Goal: Register for event/course: Register for event/course

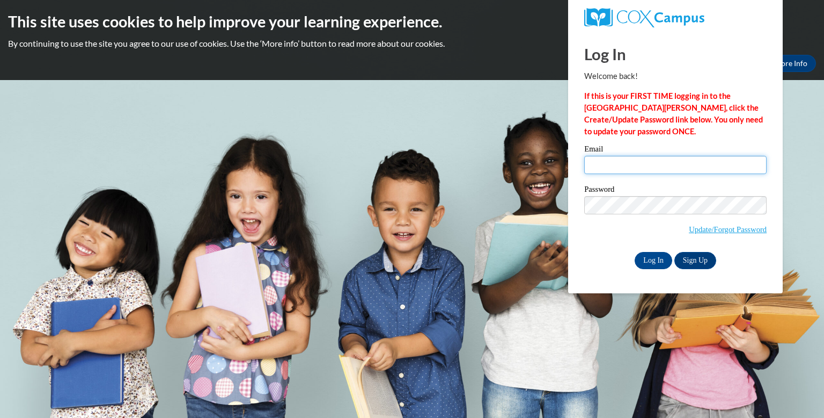
click at [612, 172] on input "Email" at bounding box center [675, 165] width 182 height 18
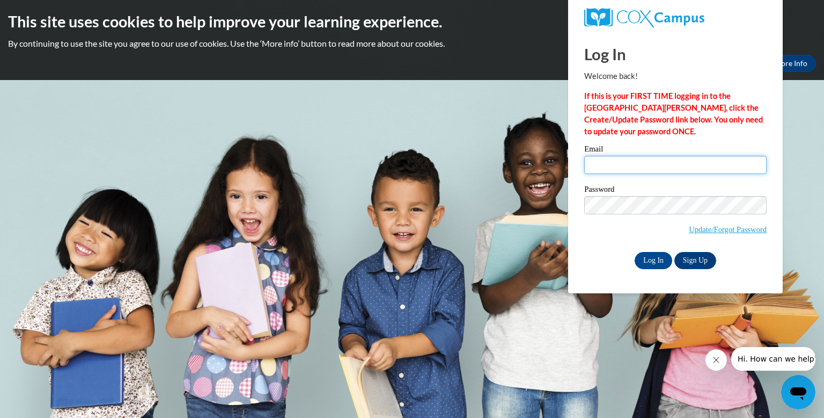
type input "[EMAIL_ADDRESS][DOMAIN_NAME]"
click at [652, 257] on input "Log In" at bounding box center [654, 260] width 38 height 17
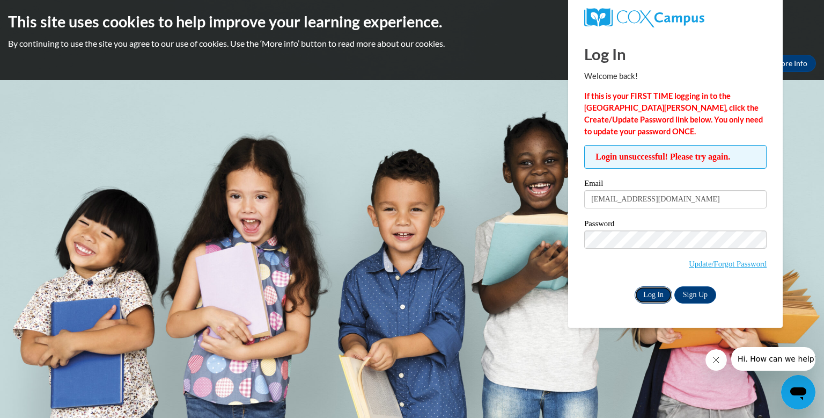
click at [647, 296] on input "Log In" at bounding box center [654, 294] width 38 height 17
click at [595, 289] on div "Log In Sign Up" at bounding box center [675, 294] width 182 height 17
click at [703, 265] on link "Update/Forgot Password" at bounding box center [728, 263] width 78 height 9
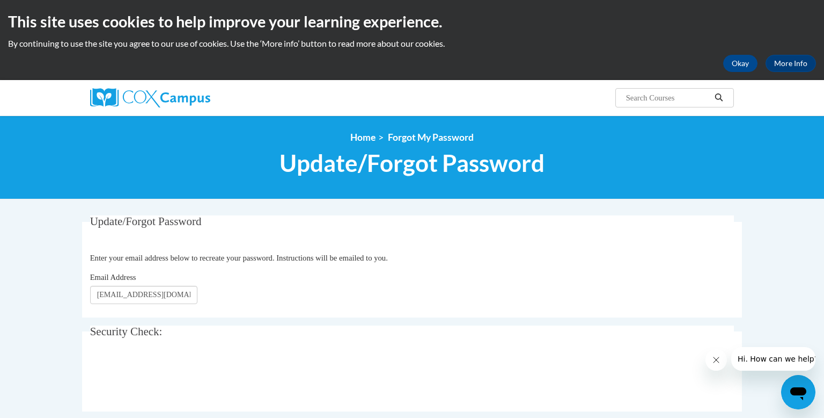
type input "[EMAIL_ADDRESS][DOMAIN_NAME]"
click button "Refresh captcha" at bounding box center [0, 0] width 0 height 0
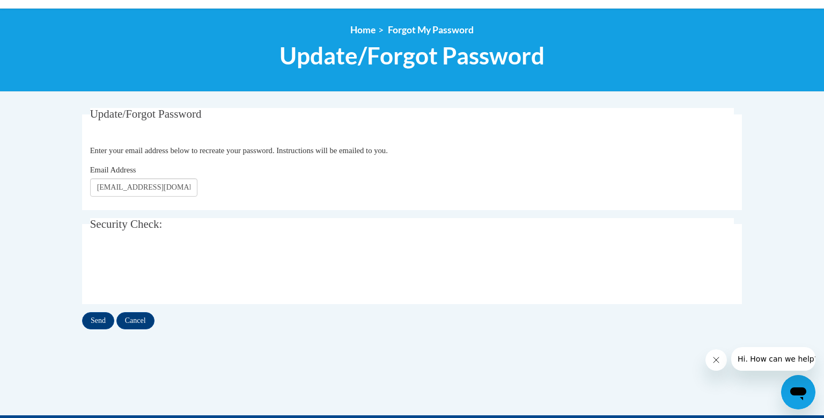
scroll to position [112, 0]
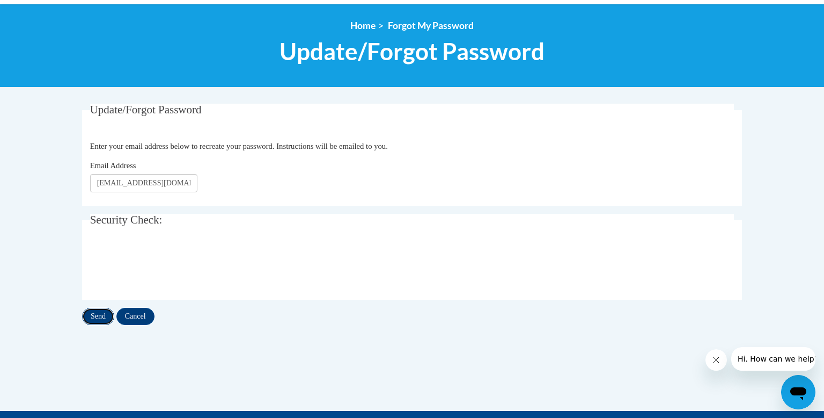
click at [97, 316] on input "Send" at bounding box center [98, 316] width 32 height 17
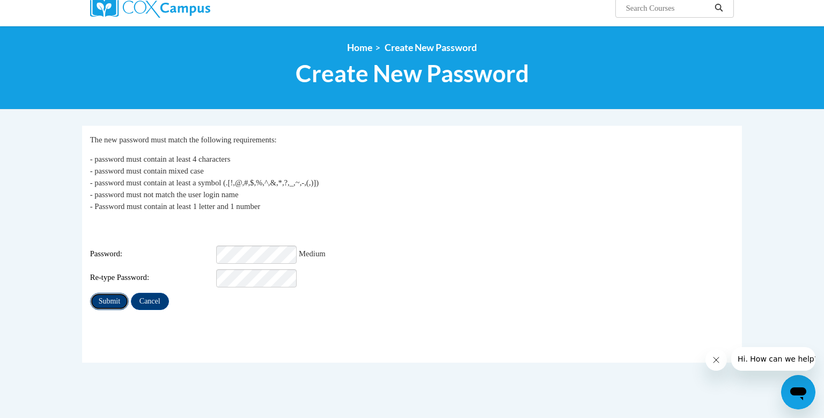
click at [119, 292] on input "Submit" at bounding box center [109, 300] width 39 height 17
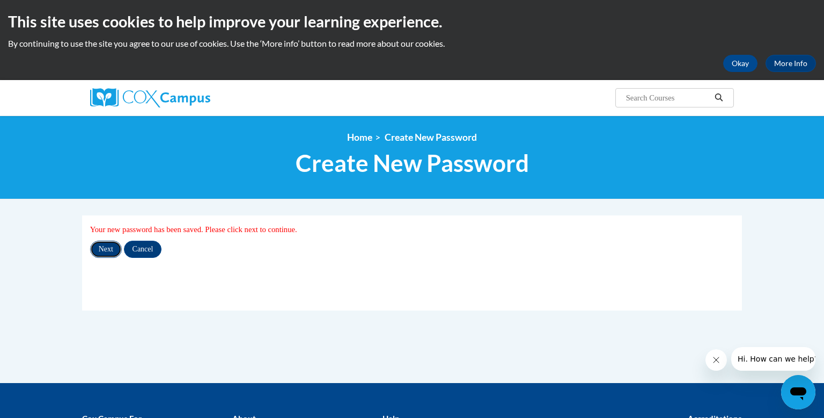
click at [104, 250] on input "Next" at bounding box center [106, 248] width 32 height 17
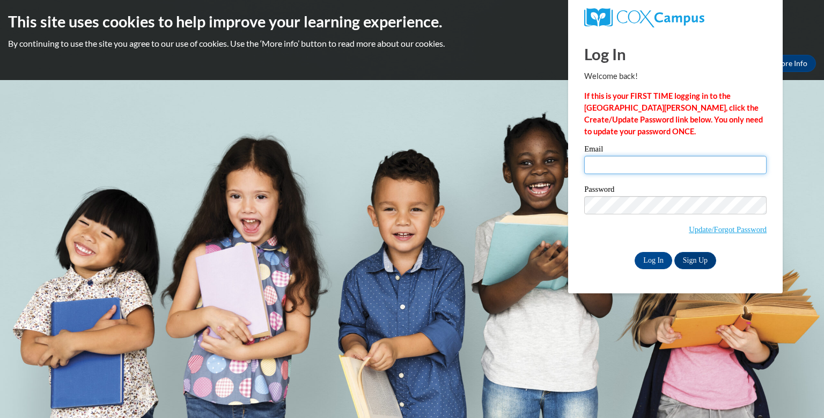
type input "[EMAIL_ADDRESS][DOMAIN_NAME]"
click at [642, 172] on input "peytone.w97@gmail.com" at bounding box center [675, 165] width 182 height 18
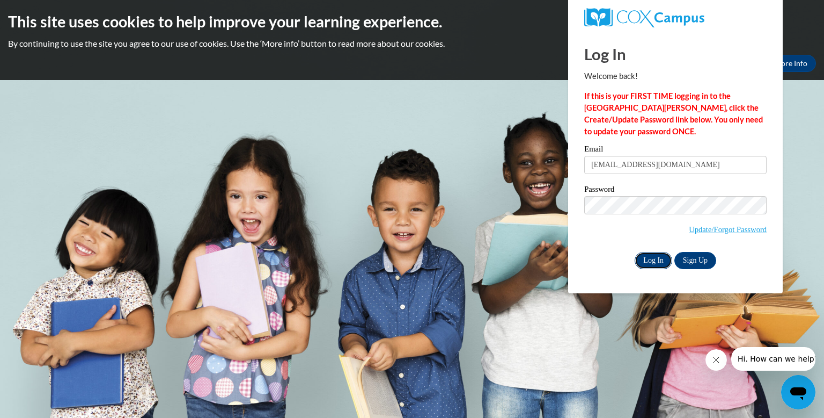
click at [650, 263] on input "Log In" at bounding box center [654, 260] width 38 height 17
click at [649, 265] on input "Log In" at bounding box center [654, 260] width 38 height 17
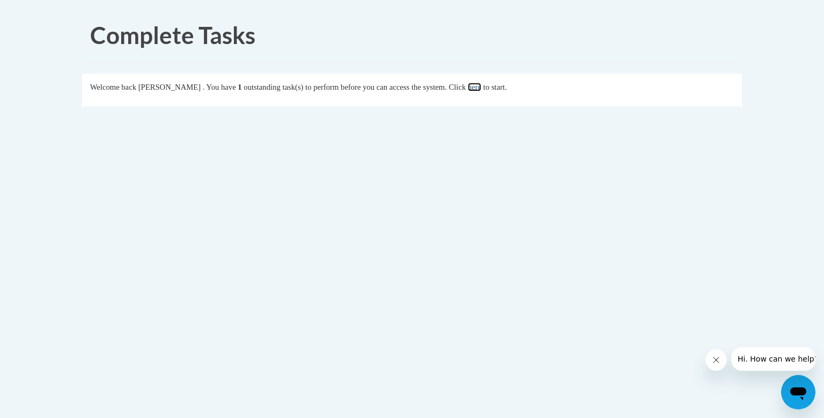
click at [481, 87] on link "here" at bounding box center [474, 87] width 13 height 9
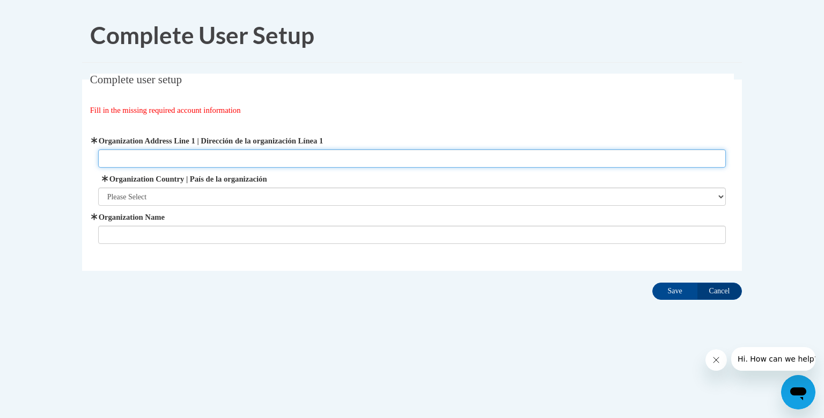
click at [470, 160] on input "Organization Address Line 1 | Dirección de la organización Línea 1" at bounding box center [412, 158] width 628 height 18
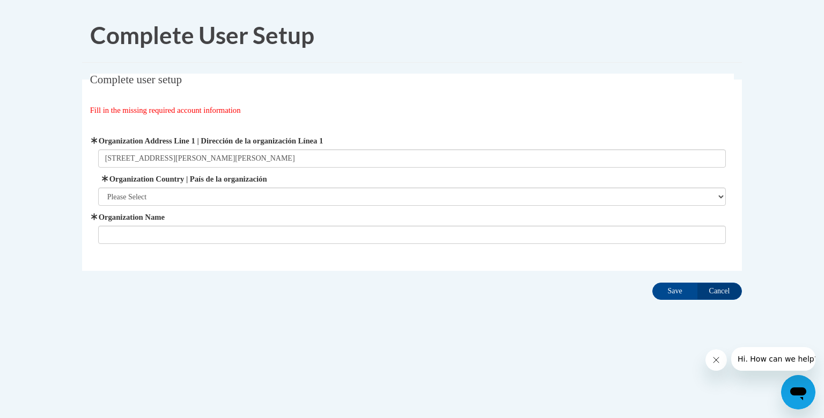
click at [446, 178] on label "Organization Country | País de la organización" at bounding box center [412, 179] width 628 height 12
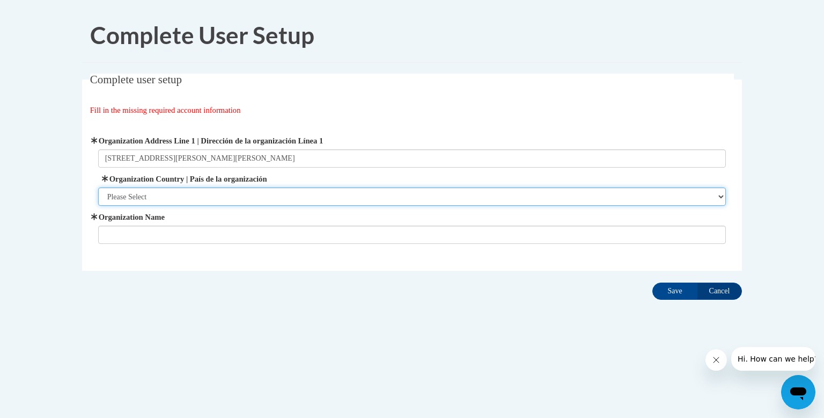
click at [446, 187] on select "Please Select [GEOGRAPHIC_DATA] | [GEOGRAPHIC_DATA] Outside of [GEOGRAPHIC_DATA…" at bounding box center [412, 196] width 628 height 18
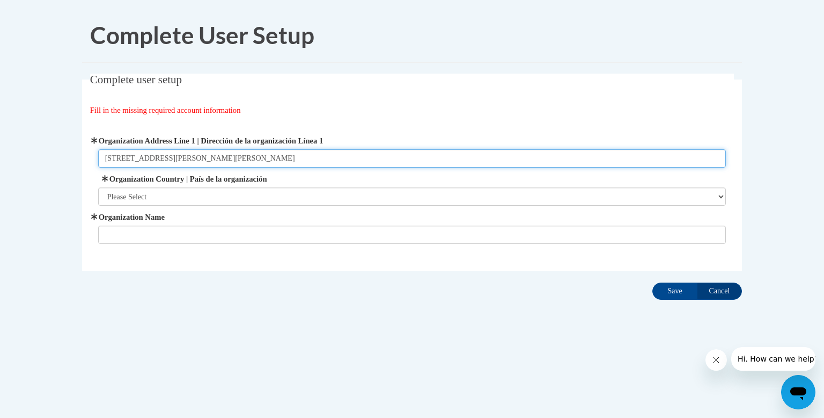
click at [252, 164] on input "[STREET_ADDRESS][PERSON_NAME][PERSON_NAME]" at bounding box center [412, 158] width 628 height 18
type input "[STREET_ADDRESS][PERSON_NAME][PERSON_NAME]"
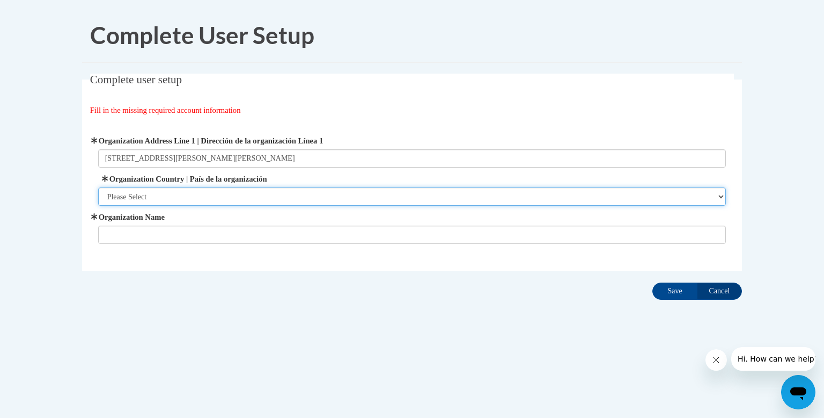
click at [165, 195] on select "Please Select [GEOGRAPHIC_DATA] | [GEOGRAPHIC_DATA] Outside of [GEOGRAPHIC_DATA…" at bounding box center [412, 196] width 628 height 18
select select "ad49bcad-a171-4b2e-b99c-48b446064914"
click at [98, 187] on select "Please Select [GEOGRAPHIC_DATA] | [GEOGRAPHIC_DATA] Outside of [GEOGRAPHIC_DATA…" at bounding box center [412, 196] width 628 height 18
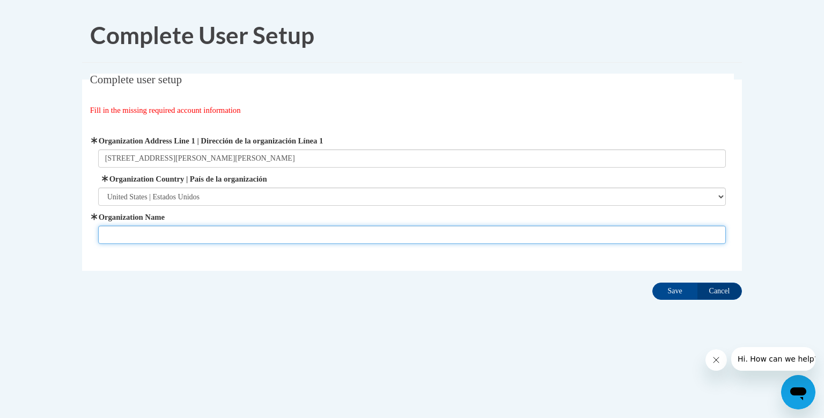
click at [164, 233] on input "Organization Name" at bounding box center [412, 234] width 628 height 18
type input "The Children's Place Home Daycare"
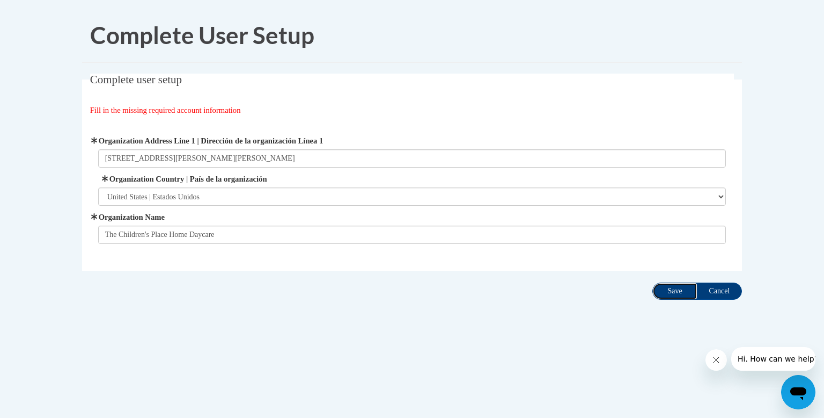
click at [667, 292] on input "Save" at bounding box center [675, 290] width 45 height 17
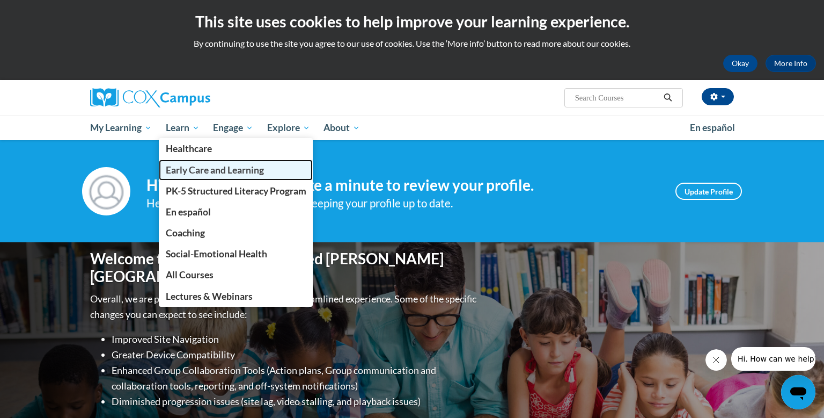
click at [196, 162] on link "Early Care and Learning" at bounding box center [236, 169] width 155 height 21
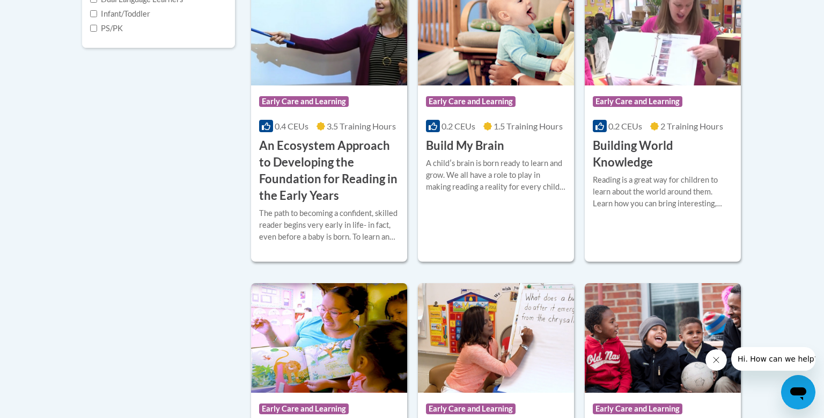
scroll to position [448, 0]
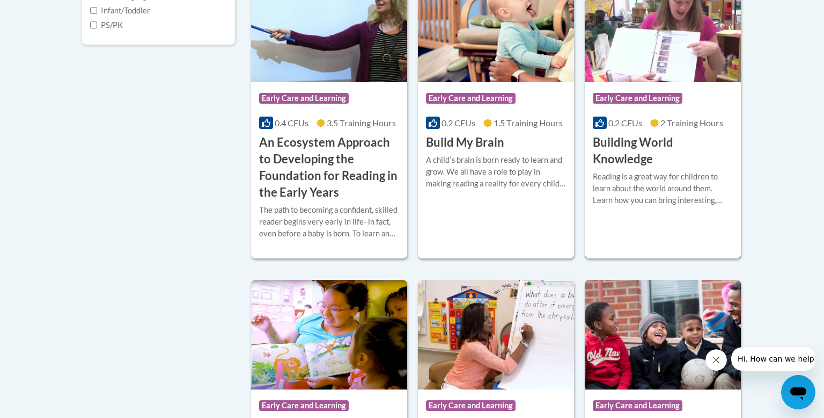
click at [616, 92] on div "Course Category: Early Care and Learning" at bounding box center [663, 99] width 140 height 24
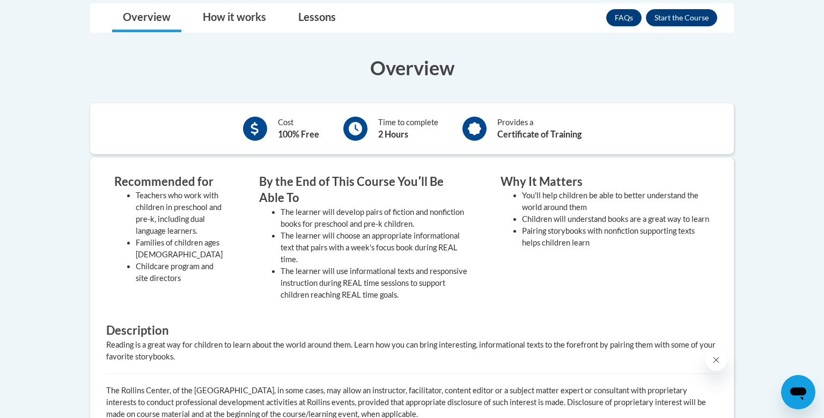
scroll to position [297, 0]
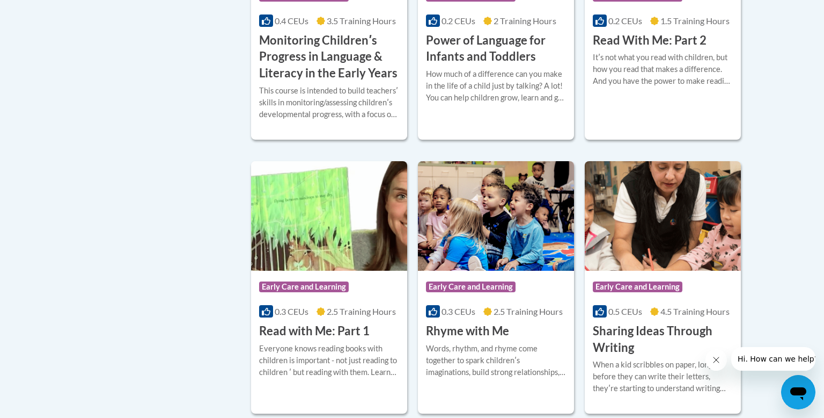
scroll to position [1148, 0]
click at [479, 84] on div "How much of a difference can you make in the life of a child just by talking? A…" at bounding box center [496, 85] width 140 height 35
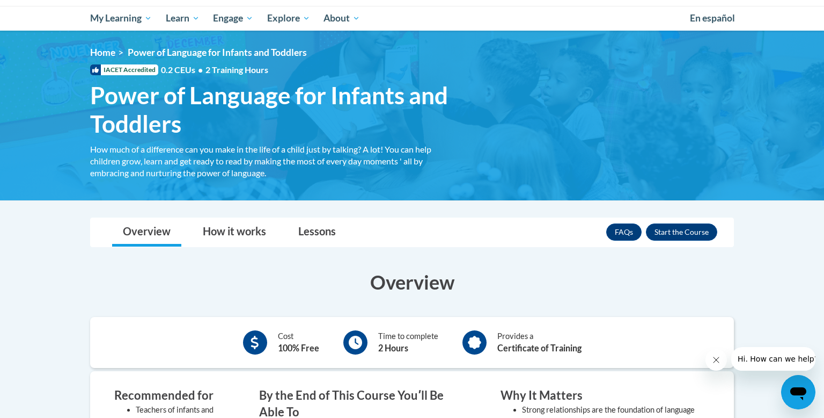
scroll to position [109, 0]
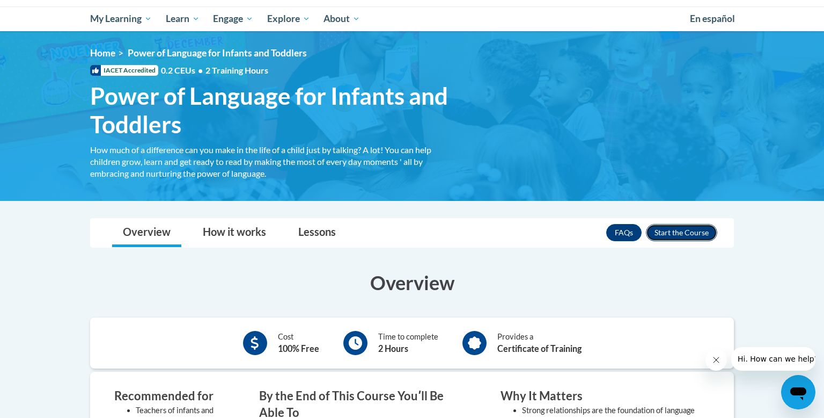
click at [697, 225] on button "Enroll" at bounding box center [681, 232] width 71 height 17
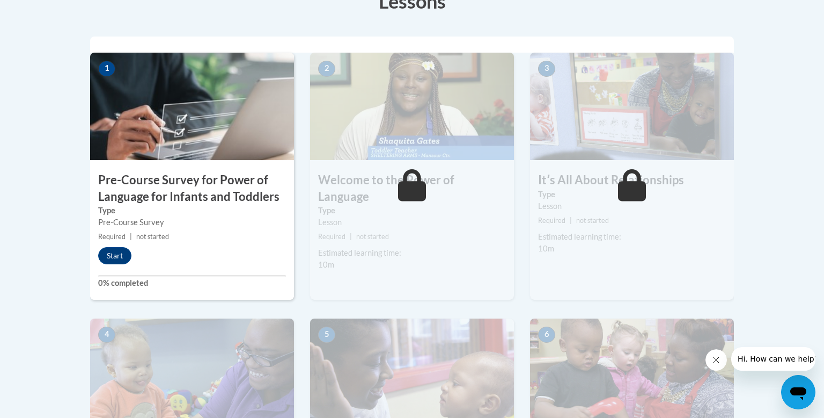
scroll to position [324, 0]
click at [118, 260] on button "Start" at bounding box center [114, 255] width 33 height 17
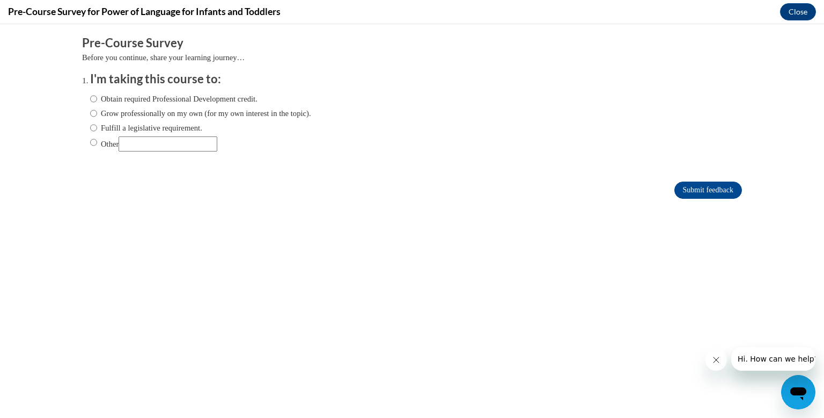
scroll to position [0, 0]
click at [112, 99] on label "Obtain required Professional Development credit." at bounding box center [173, 99] width 167 height 12
click at [97, 99] on input "Obtain required Professional Development credit." at bounding box center [93, 99] width 7 height 12
radio input "true"
click at [94, 113] on input "Grow professionally on my own (for my own interest in the topic)." at bounding box center [93, 113] width 7 height 12
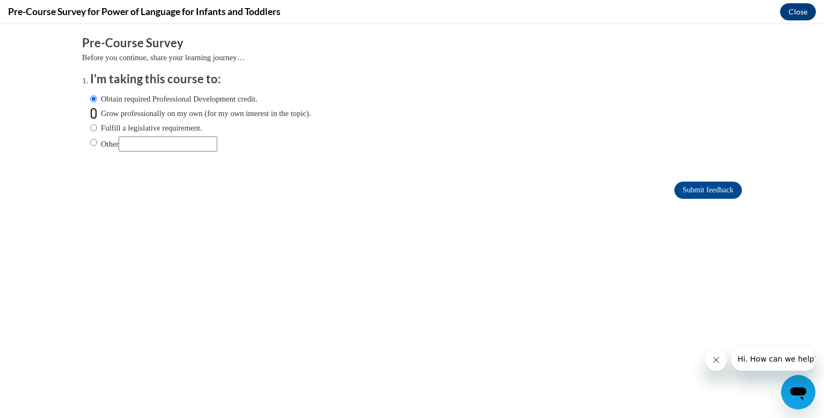
radio input "true"
click at [96, 99] on input "Obtain required Professional Development credit." at bounding box center [93, 99] width 7 height 12
radio input "true"
click at [707, 190] on input "Submit feedback" at bounding box center [709, 189] width 68 height 17
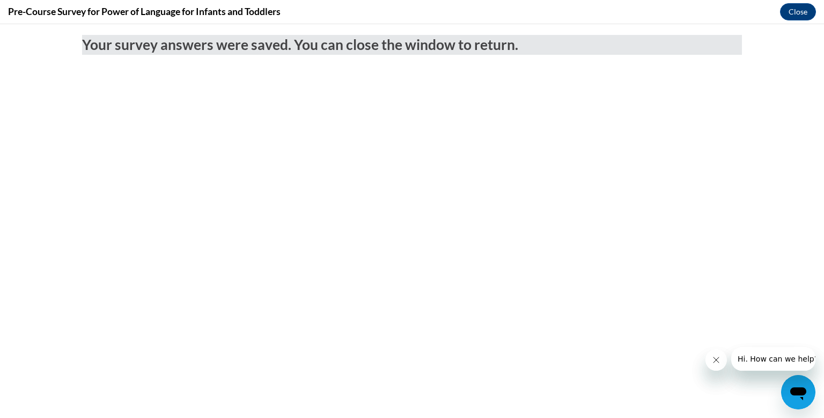
click at [765, 180] on body "Your survey answers were saved. You can close the window to return." at bounding box center [412, 220] width 824 height 393
click at [801, 13] on button "Close" at bounding box center [798, 11] width 36 height 17
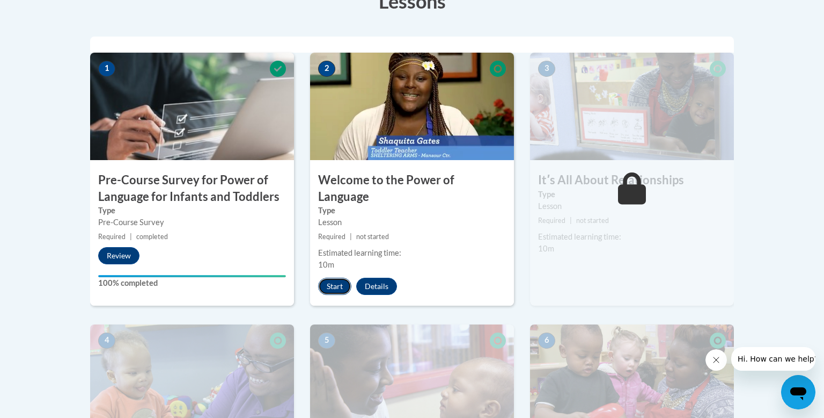
click at [328, 277] on button "Start" at bounding box center [334, 285] width 33 height 17
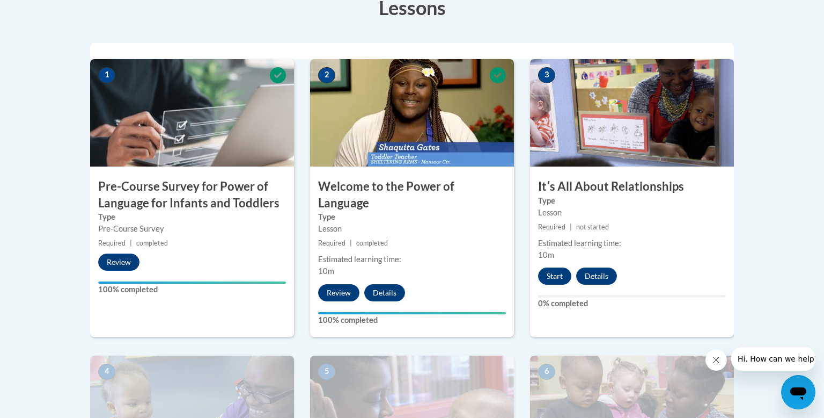
scroll to position [329, 0]
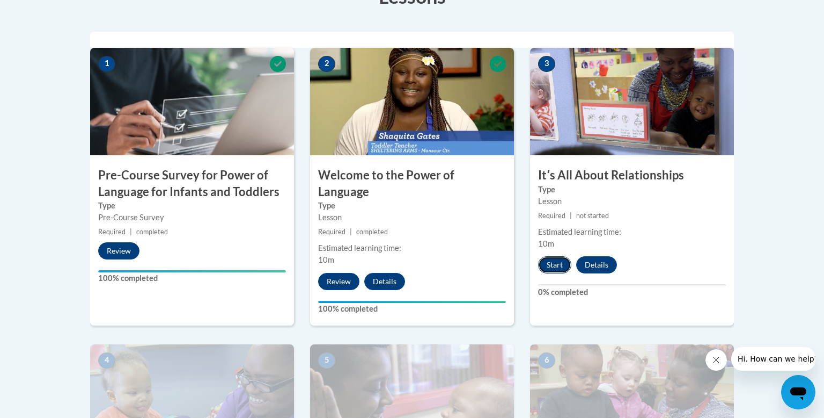
click at [551, 268] on button "Start" at bounding box center [554, 264] width 33 height 17
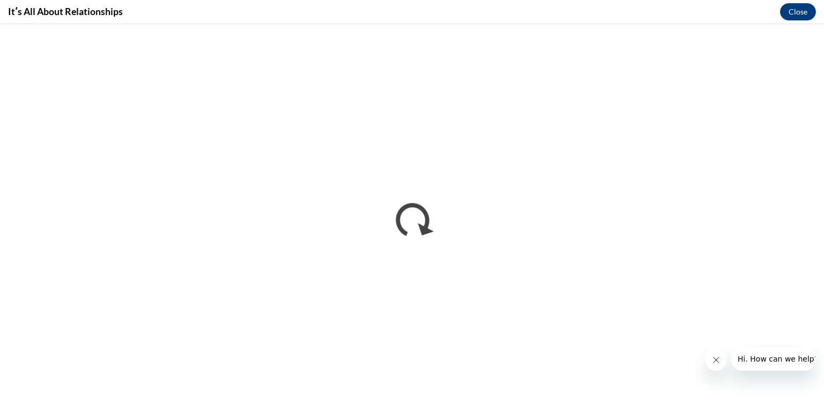
scroll to position [0, 0]
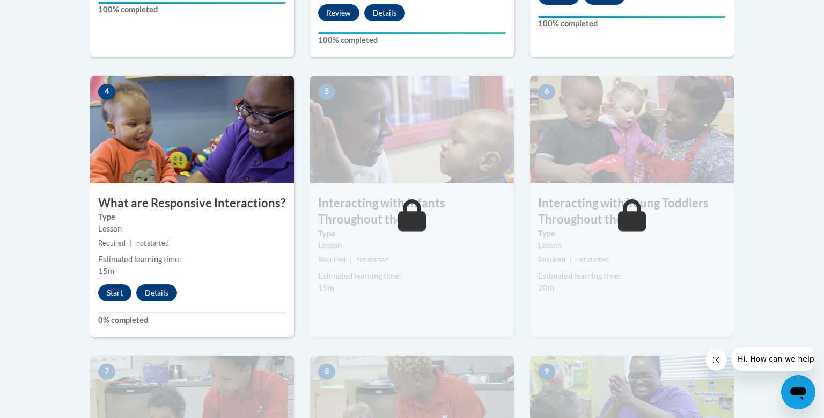
scroll to position [597, 0]
click at [115, 284] on button "Start" at bounding box center [114, 292] width 33 height 17
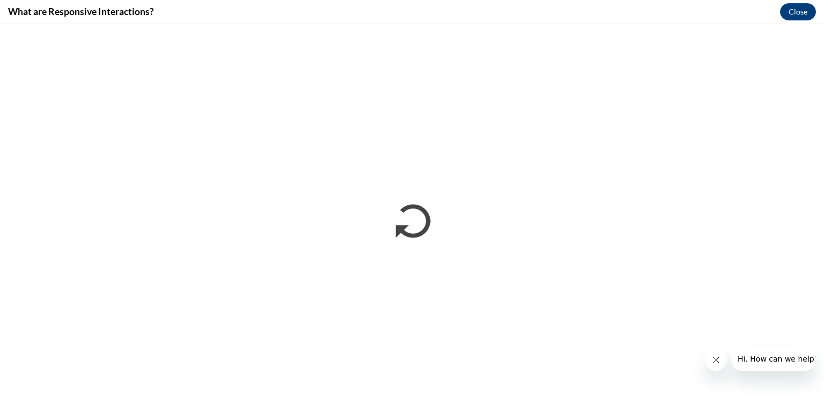
scroll to position [0, 0]
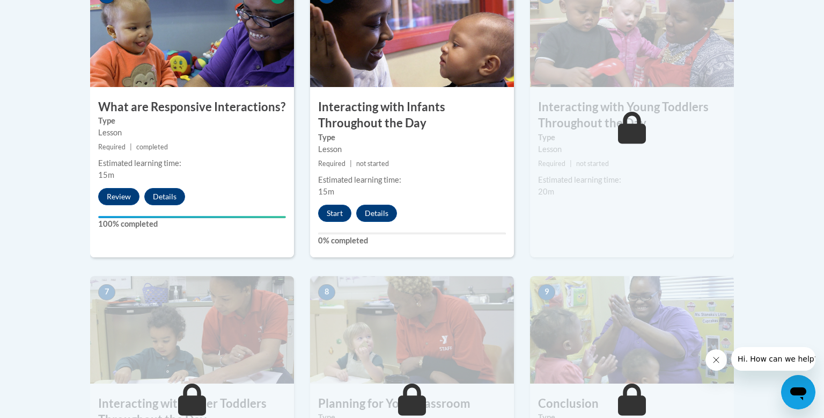
scroll to position [694, 0]
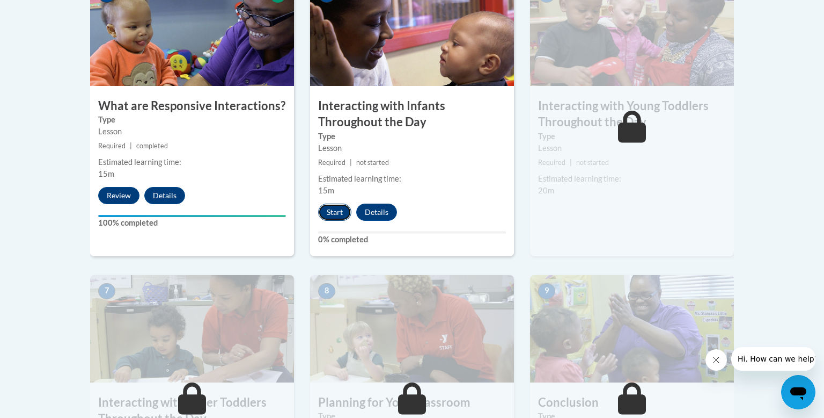
click at [330, 203] on button "Start" at bounding box center [334, 211] width 33 height 17
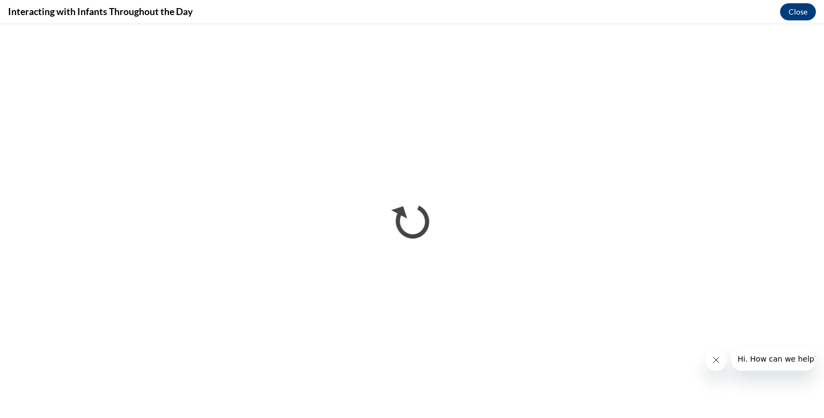
scroll to position [0, 0]
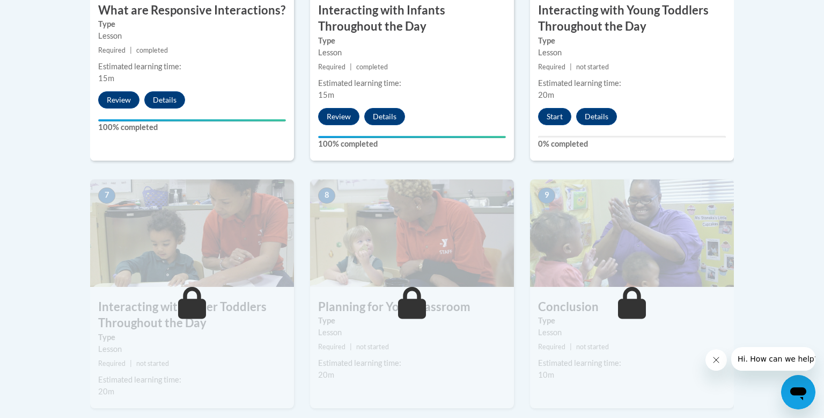
scroll to position [804, 0]
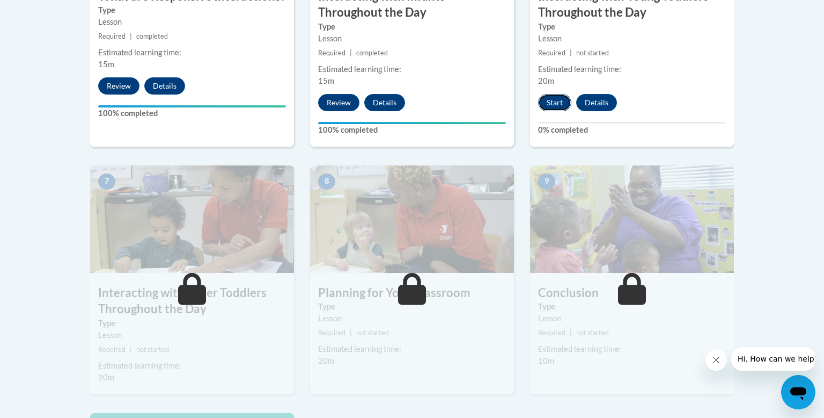
click at [557, 94] on button "Start" at bounding box center [554, 102] width 33 height 17
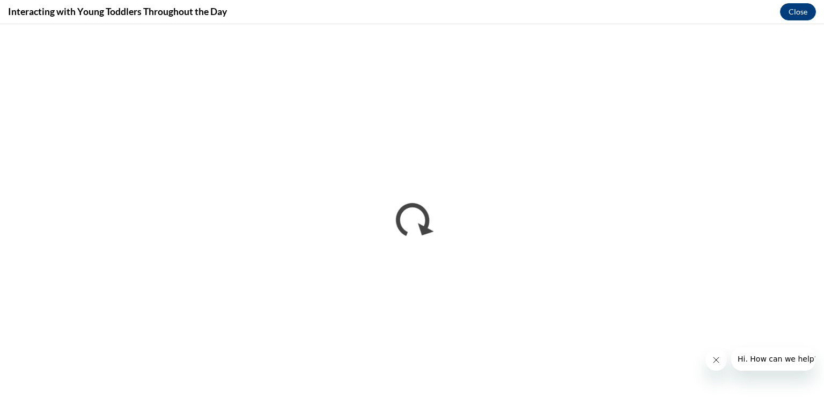
scroll to position [0, 0]
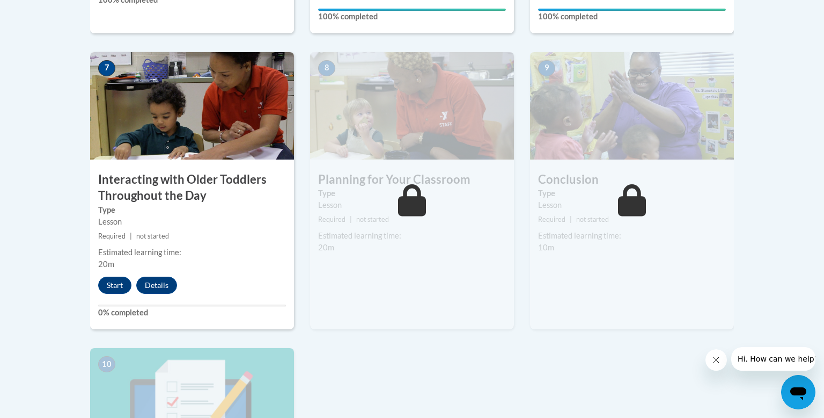
scroll to position [924, 0]
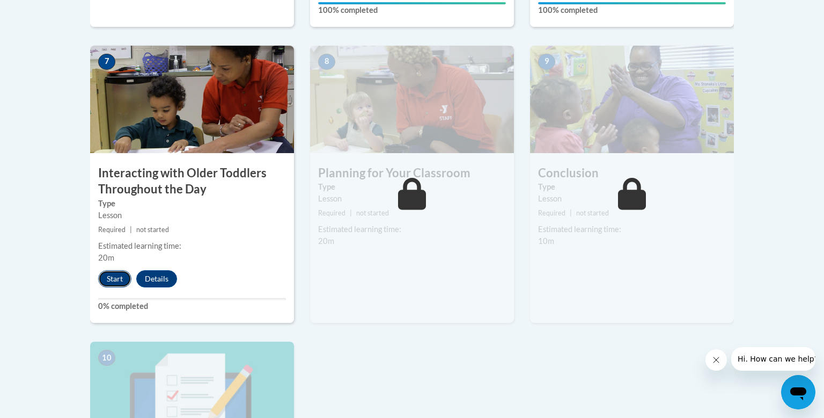
click at [107, 270] on button "Start" at bounding box center [114, 278] width 33 height 17
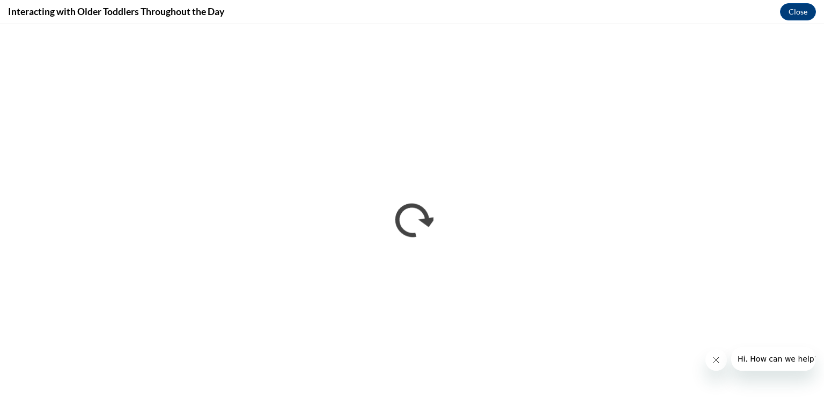
scroll to position [0, 0]
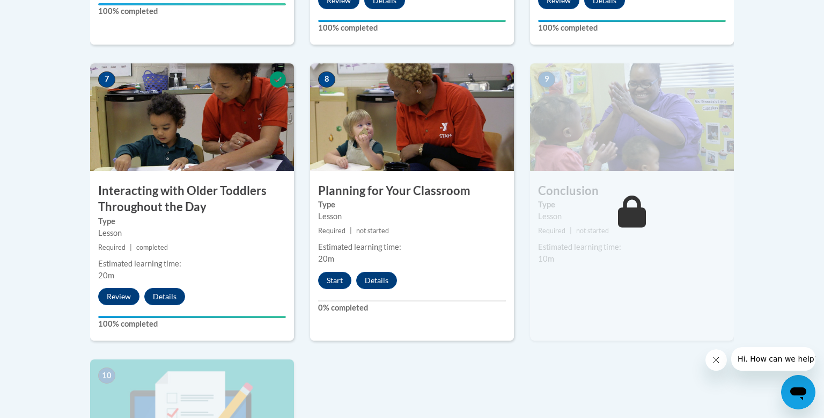
scroll to position [918, 0]
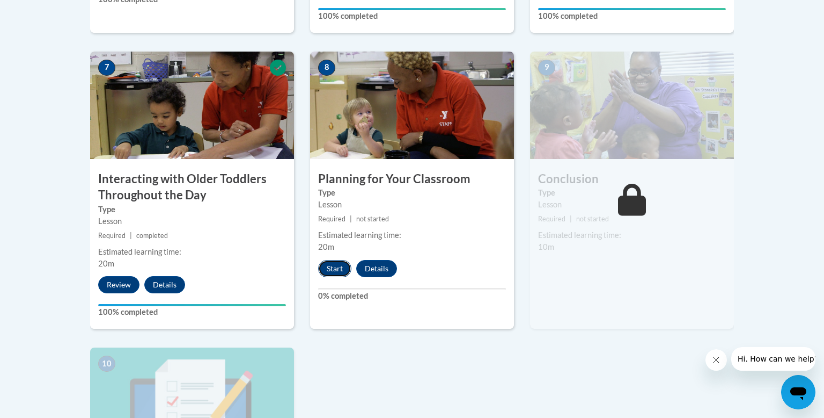
click at [329, 260] on button "Start" at bounding box center [334, 268] width 33 height 17
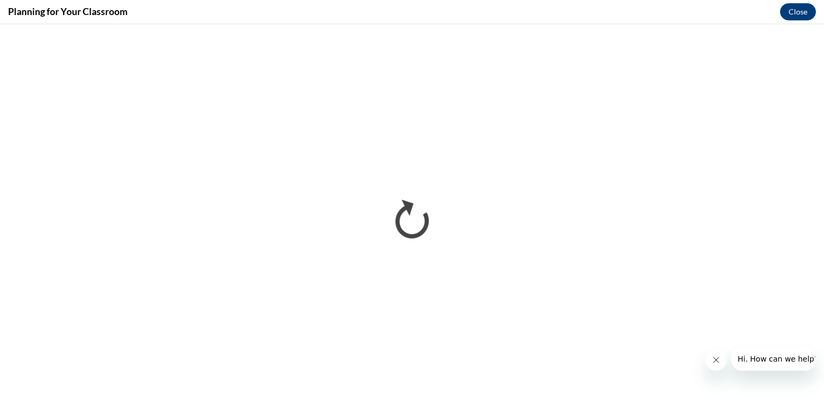
scroll to position [0, 0]
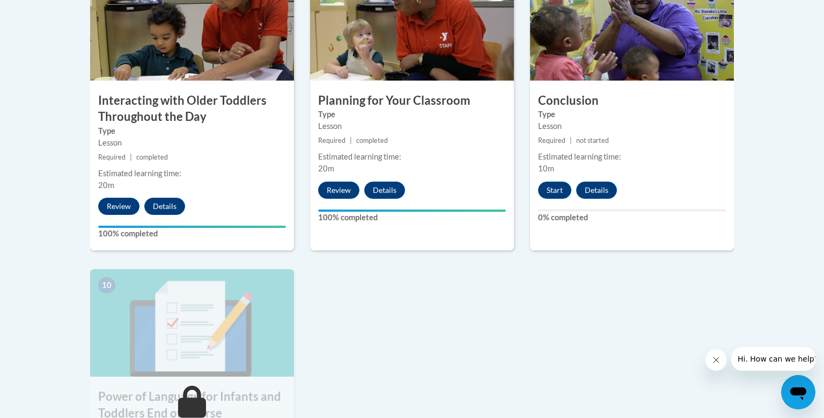
scroll to position [997, 0]
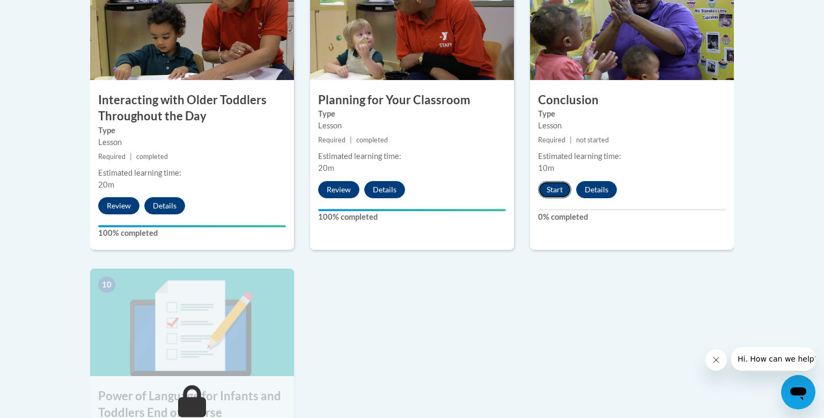
click at [543, 181] on button "Start" at bounding box center [554, 189] width 33 height 17
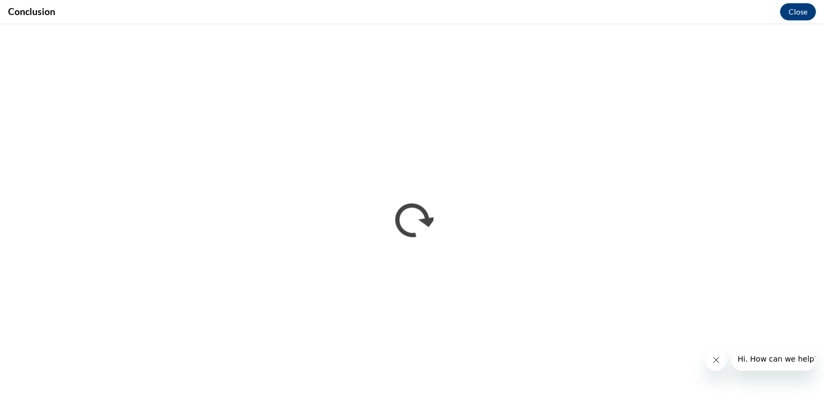
scroll to position [0, 0]
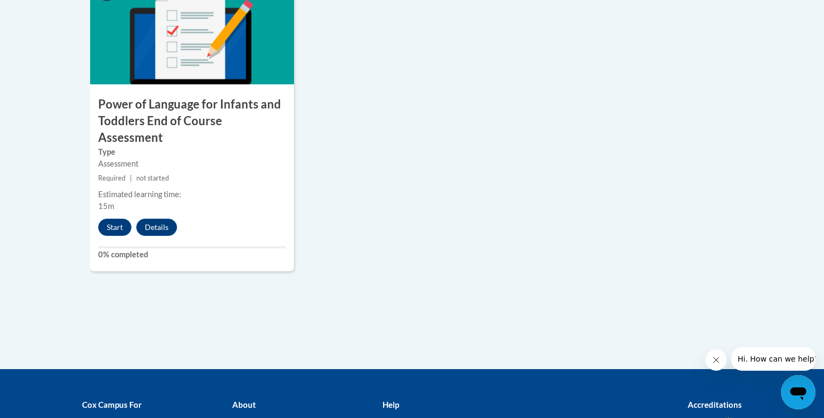
scroll to position [1286, 0]
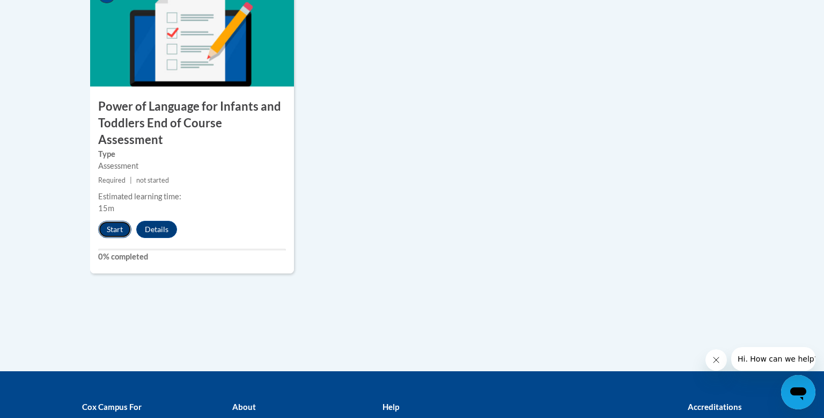
click at [113, 221] on button "Start" at bounding box center [114, 229] width 33 height 17
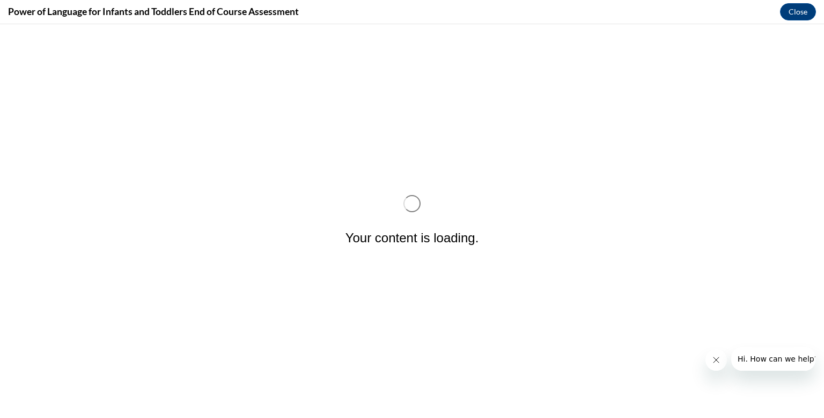
scroll to position [0, 0]
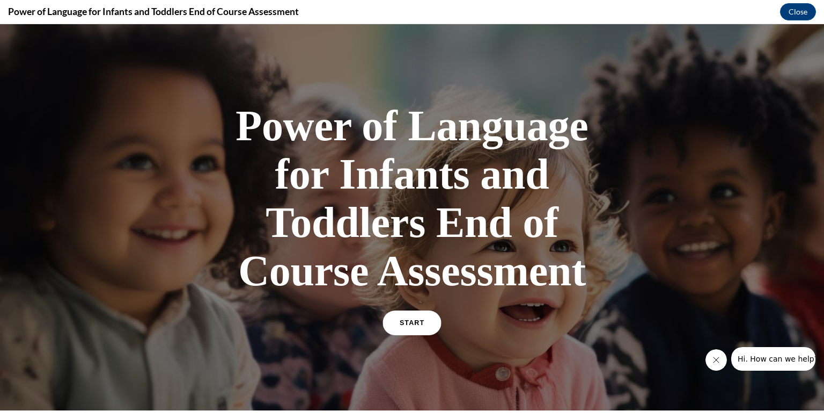
click at [422, 316] on link "START" at bounding box center [412, 322] width 58 height 25
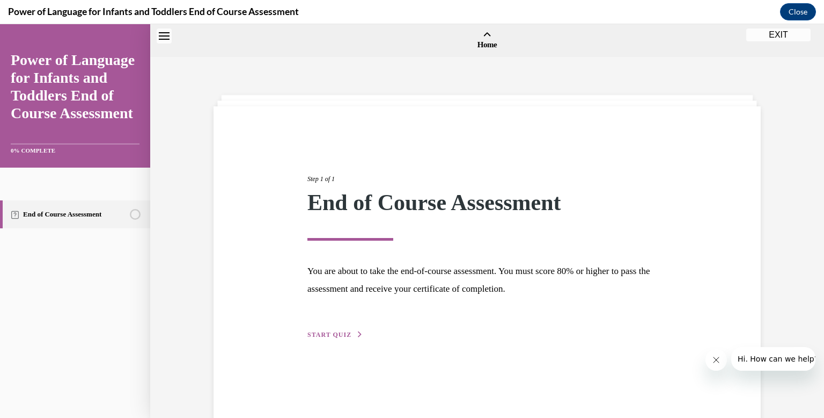
scroll to position [33, 0]
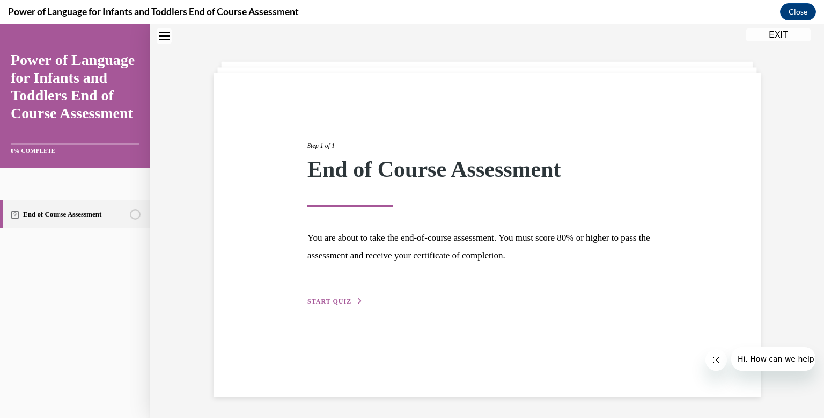
click at [343, 293] on div "Step 1 of 1 End of Course Assessment You are about to take the end-of-course as…" at bounding box center [487, 211] width 376 height 191
click at [343, 302] on span "START QUIZ" at bounding box center [330, 301] width 44 height 8
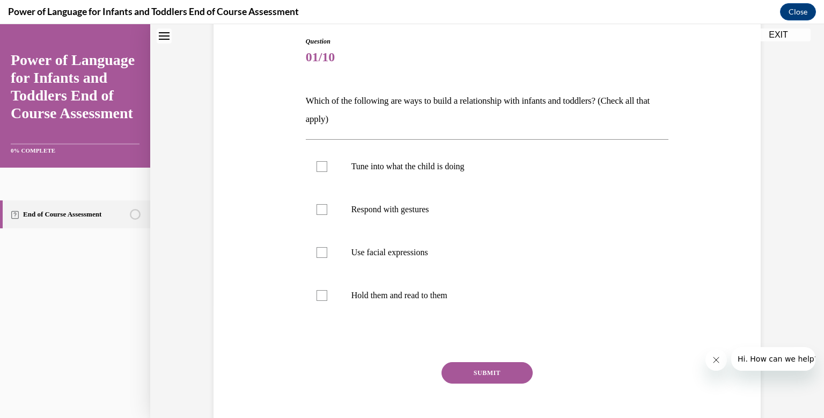
scroll to position [113, 0]
click at [313, 174] on label "Tune into what the child is doing" at bounding box center [487, 165] width 363 height 43
click at [317, 171] on input "Tune into what the child is doing" at bounding box center [322, 165] width 11 height 11
checkbox input "true"
click at [324, 209] on div at bounding box center [322, 208] width 11 height 11
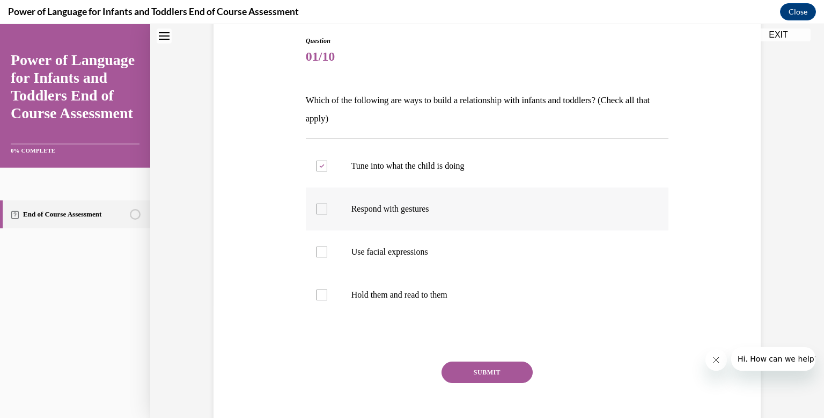
click at [324, 209] on input "Respond with gestures" at bounding box center [322, 208] width 11 height 11
checkbox input "true"
click at [320, 253] on div at bounding box center [322, 251] width 11 height 11
click at [320, 253] on input "Use facial expressions" at bounding box center [322, 251] width 11 height 11
checkbox input "true"
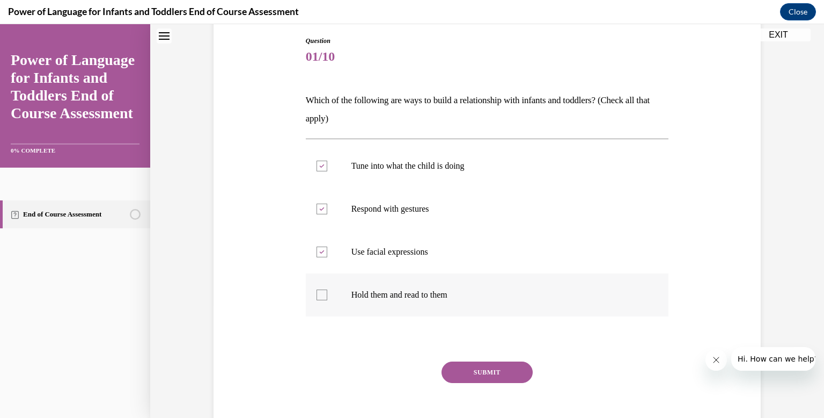
click at [325, 290] on div at bounding box center [322, 294] width 11 height 11
click at [325, 290] on input "Hold them and read to them" at bounding box center [322, 294] width 11 height 11
checkbox input "true"
click at [478, 372] on button "SUBMIT" at bounding box center [487, 371] width 91 height 21
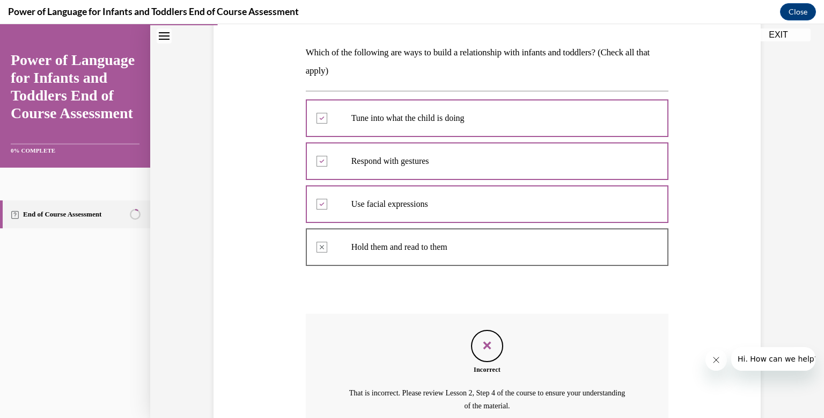
scroll to position [266, 0]
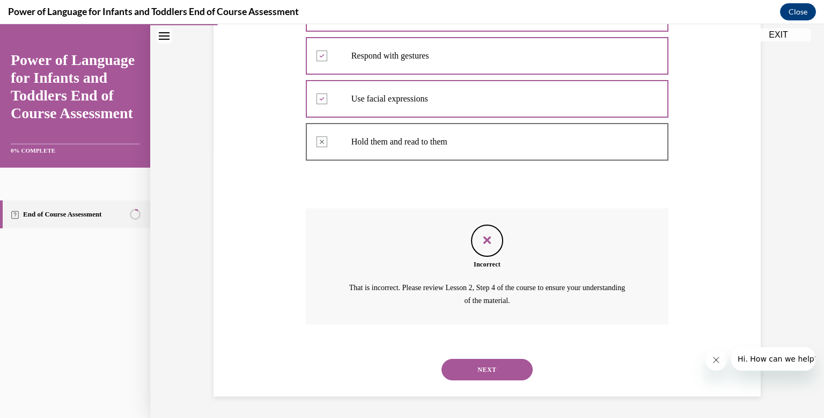
click at [493, 361] on button "NEXT" at bounding box center [487, 369] width 91 height 21
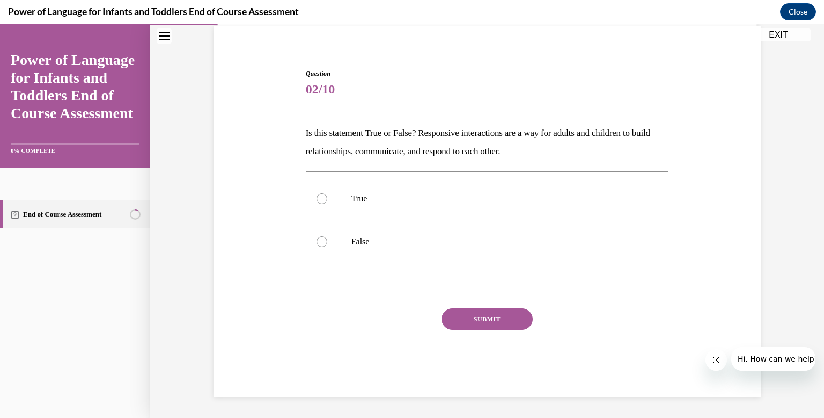
scroll to position [81, 0]
click at [327, 196] on label "True" at bounding box center [487, 198] width 363 height 43
click at [327, 196] on input "True" at bounding box center [322, 198] width 11 height 11
radio input "true"
click at [498, 326] on button "SUBMIT" at bounding box center [487, 318] width 91 height 21
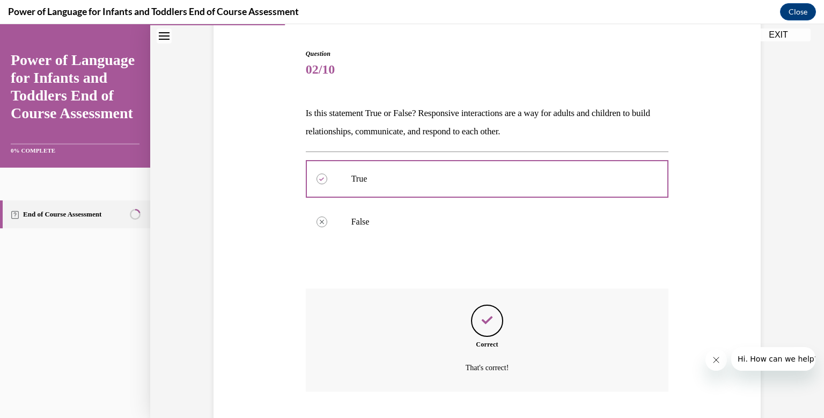
scroll to position [167, 0]
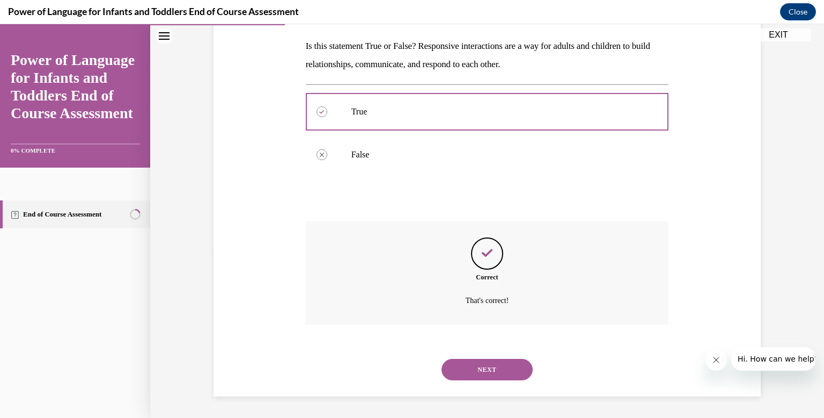
click at [493, 366] on button "NEXT" at bounding box center [487, 369] width 91 height 21
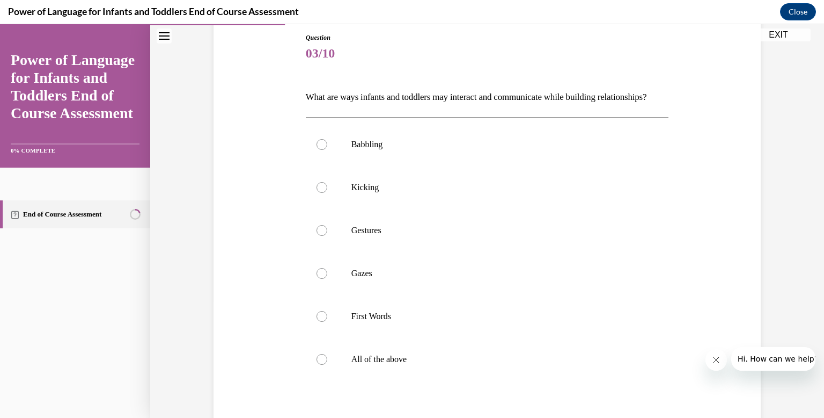
scroll to position [148, 0]
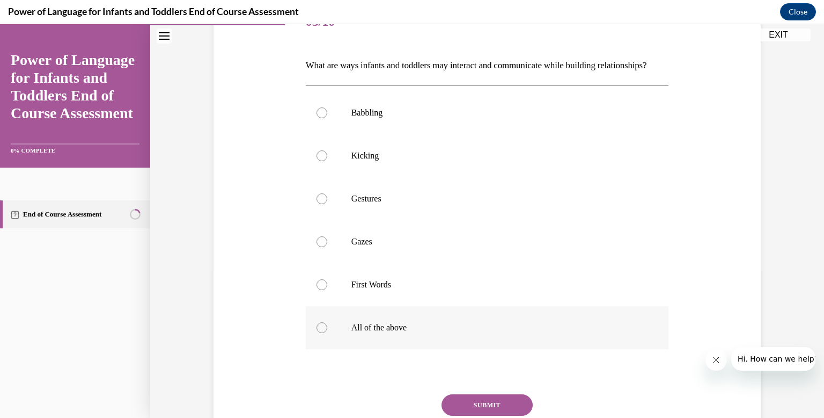
click at [381, 349] on label "All of the above" at bounding box center [487, 327] width 363 height 43
click at [327, 333] on input "All of the above" at bounding box center [322, 327] width 11 height 11
radio input "true"
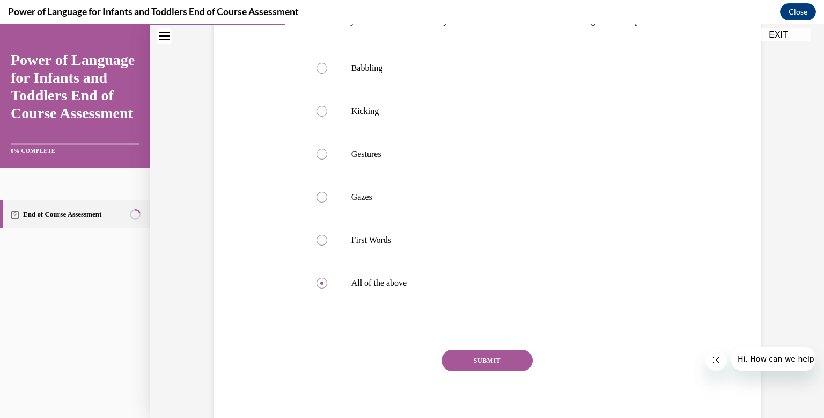
scroll to position [201, 0]
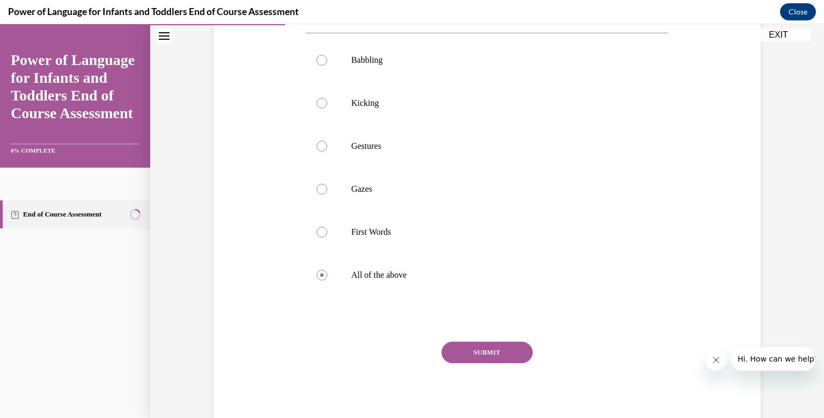
click at [515, 363] on button "SUBMIT" at bounding box center [487, 351] width 91 height 21
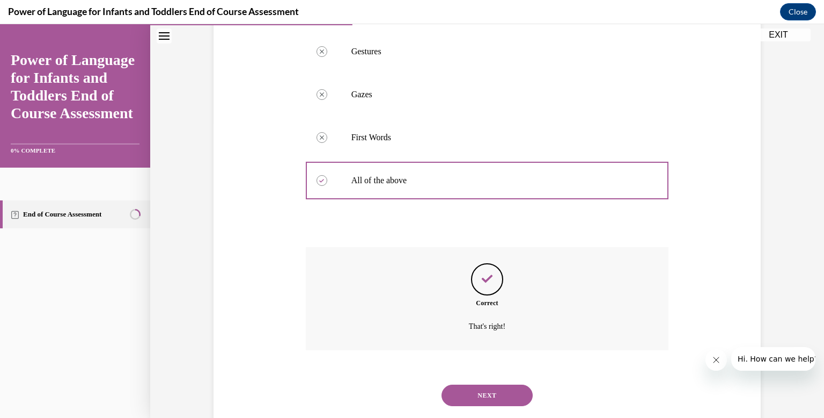
scroll to position [339, 0]
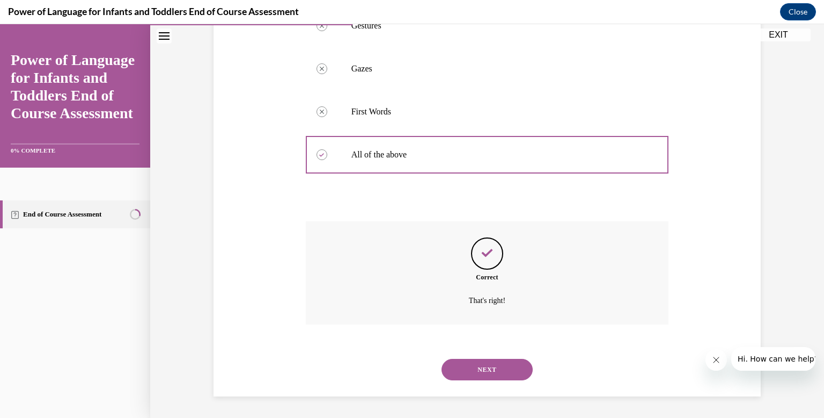
click at [508, 372] on button "NEXT" at bounding box center [487, 369] width 91 height 21
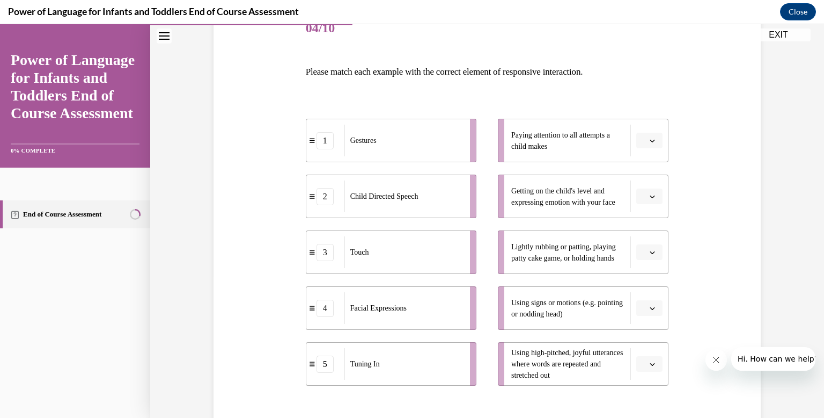
scroll to position [140, 0]
click at [655, 143] on span "button" at bounding box center [653, 142] width 8 height 8
click at [648, 277] on div "5" at bounding box center [648, 272] width 27 height 21
click at [660, 194] on button "button" at bounding box center [650, 198] width 26 height 16
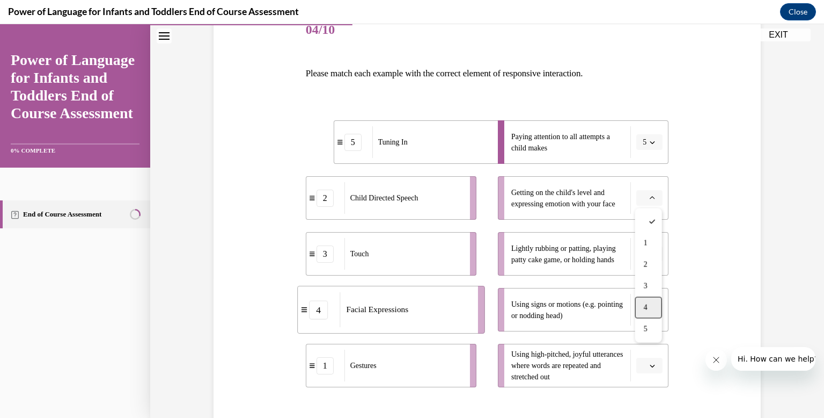
click at [649, 302] on div "4" at bounding box center [648, 307] width 27 height 21
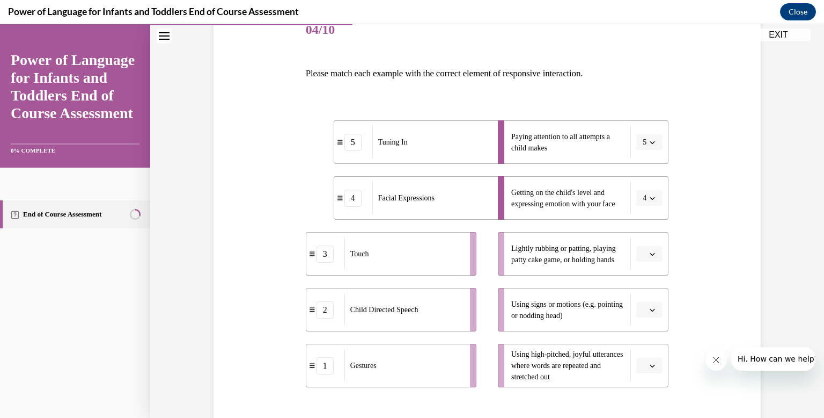
click at [654, 254] on icon "button" at bounding box center [652, 253] width 5 height 5
click at [648, 332] on div "3" at bounding box center [648, 341] width 27 height 21
click at [652, 310] on icon "button" at bounding box center [652, 309] width 5 height 5
click at [650, 196] on div "1" at bounding box center [648, 198] width 27 height 21
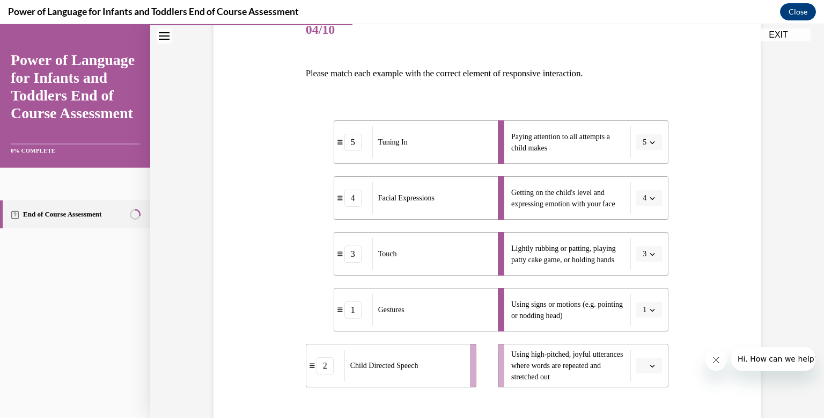
click at [655, 369] on button "button" at bounding box center [650, 365] width 26 height 16
click at [647, 275] on span "2" at bounding box center [646, 276] width 4 height 9
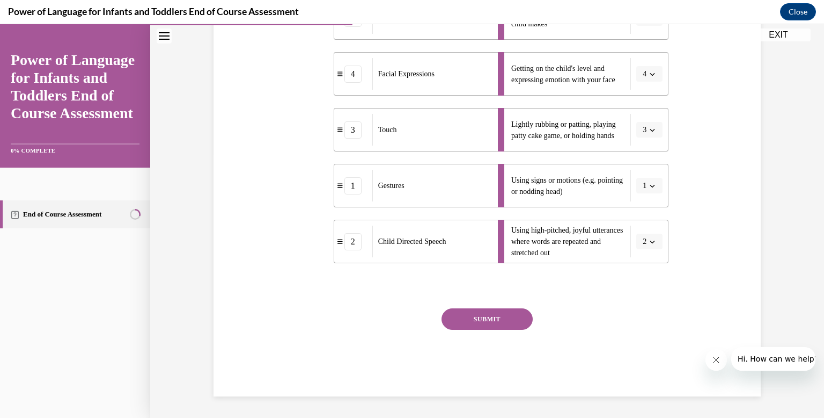
click at [493, 328] on button "SUBMIT" at bounding box center [487, 318] width 91 height 21
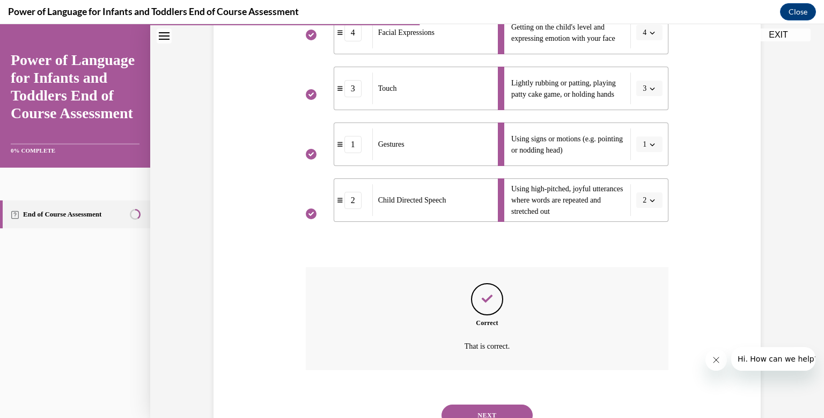
scroll to position [351, 0]
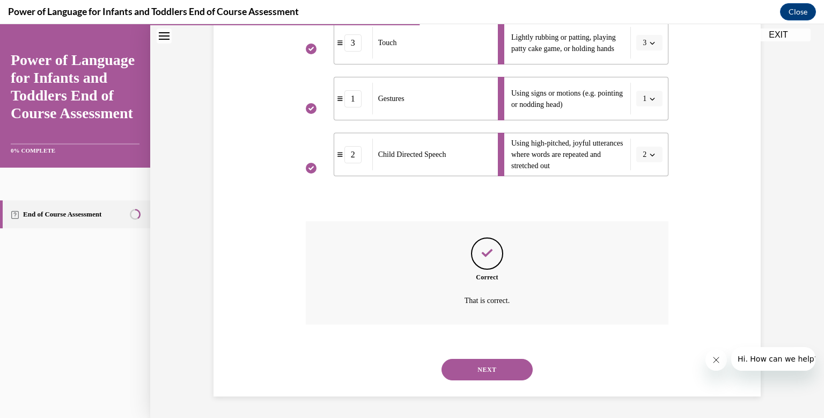
click at [452, 375] on button "NEXT" at bounding box center [487, 369] width 91 height 21
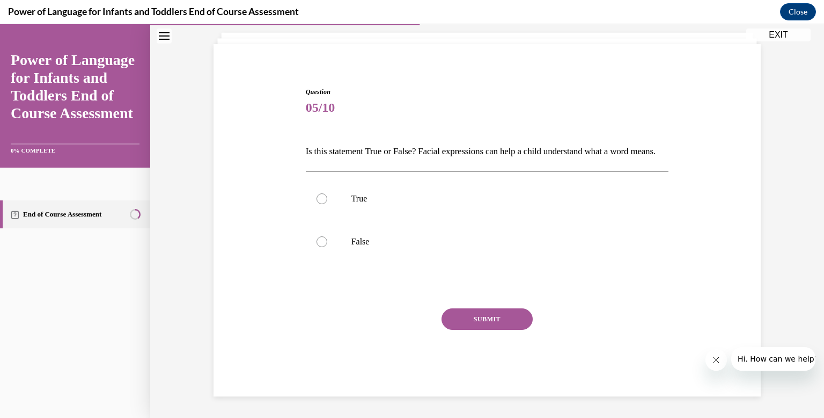
scroll to position [81, 0]
click at [320, 196] on div at bounding box center [322, 198] width 11 height 11
click at [320, 196] on input "True" at bounding box center [322, 198] width 11 height 11
radio input "true"
click at [452, 311] on button "SUBMIT" at bounding box center [487, 318] width 91 height 21
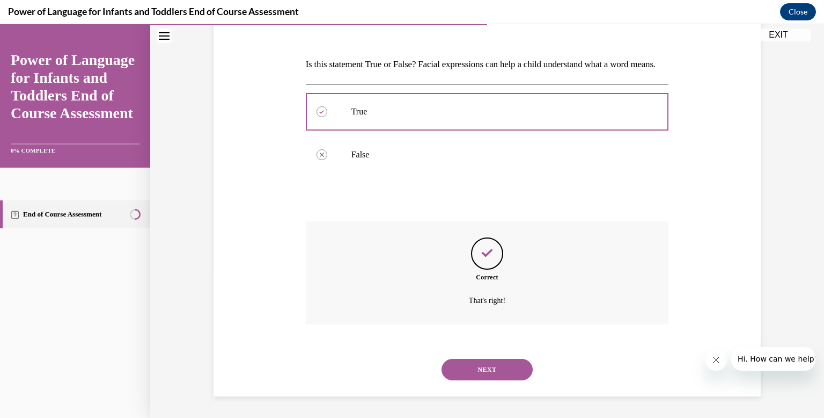
scroll to position [167, 0]
click at [509, 370] on button "NEXT" at bounding box center [487, 369] width 91 height 21
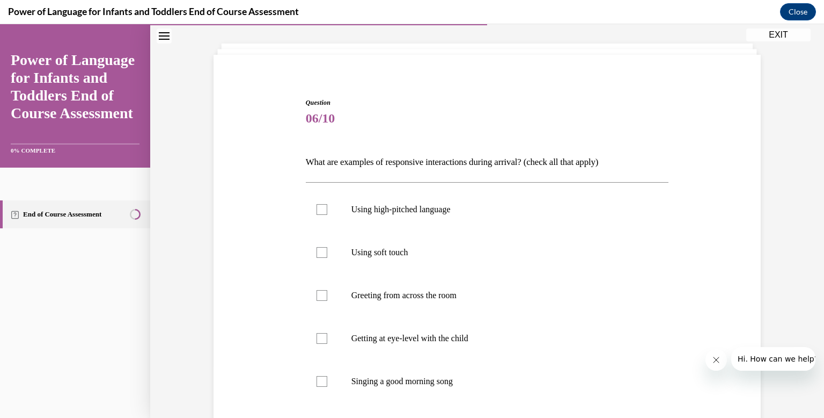
scroll to position [55, 0]
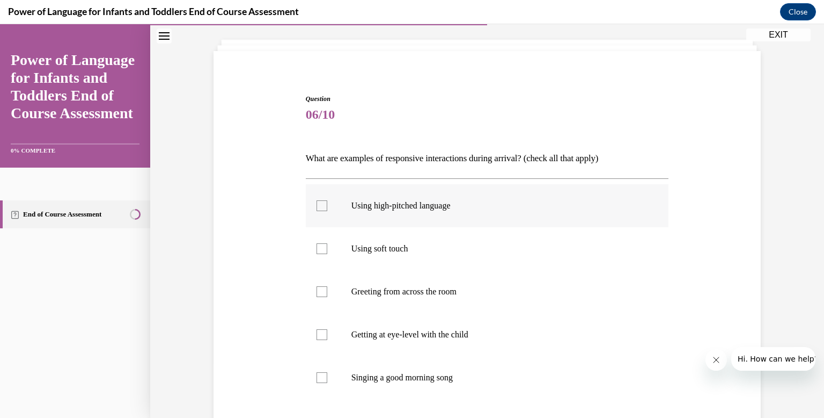
click at [320, 203] on div at bounding box center [322, 205] width 11 height 11
click at [320, 203] on input "Using high-pitched language" at bounding box center [322, 205] width 11 height 11
checkbox input "true"
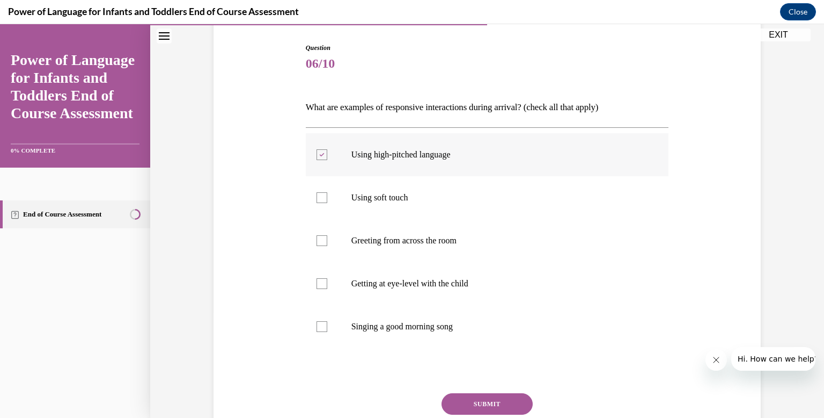
scroll to position [109, 0]
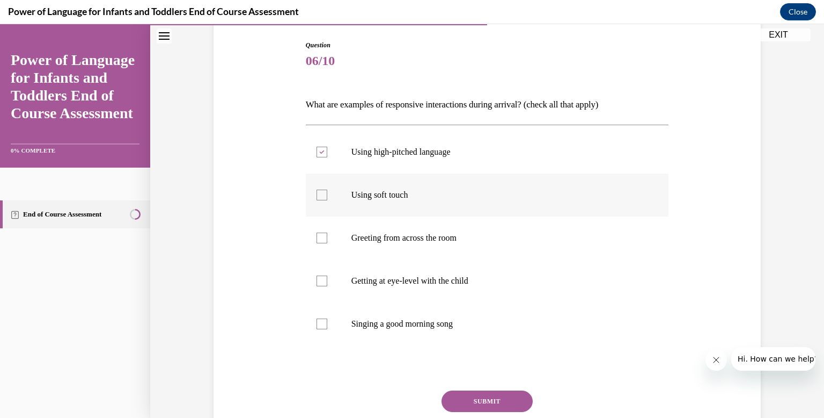
click at [321, 196] on div at bounding box center [322, 194] width 11 height 11
click at [321, 196] on input "Using soft touch" at bounding box center [322, 194] width 11 height 11
checkbox input "true"
click at [330, 282] on label "Getting at eye-level with the child" at bounding box center [487, 280] width 363 height 43
click at [327, 282] on input "Getting at eye-level with the child" at bounding box center [322, 280] width 11 height 11
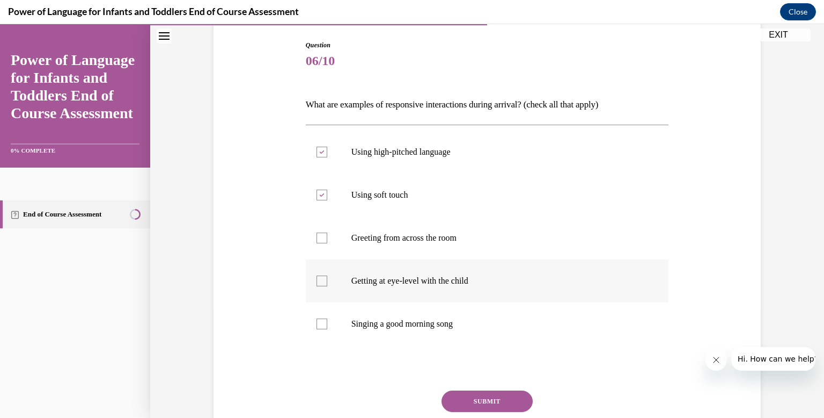
checkbox input "true"
click at [326, 326] on div at bounding box center [322, 323] width 11 height 11
click at [326, 326] on input "Singing a good morning song" at bounding box center [322, 323] width 11 height 11
click at [317, 326] on div at bounding box center [322, 323] width 11 height 11
click at [317, 326] on input "Singing a good morning song" at bounding box center [322, 323] width 11 height 11
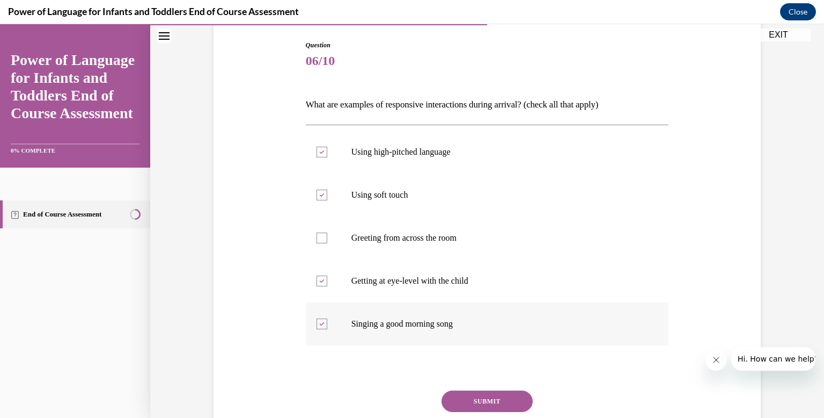
checkbox input "false"
click at [452, 400] on button "SUBMIT" at bounding box center [487, 400] width 91 height 21
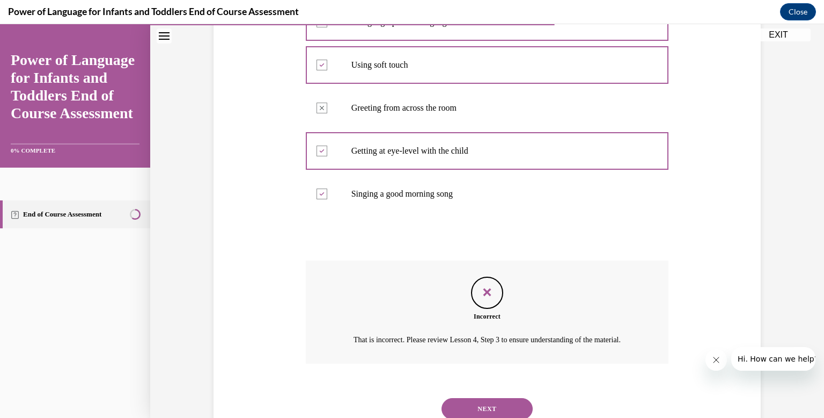
scroll to position [265, 0]
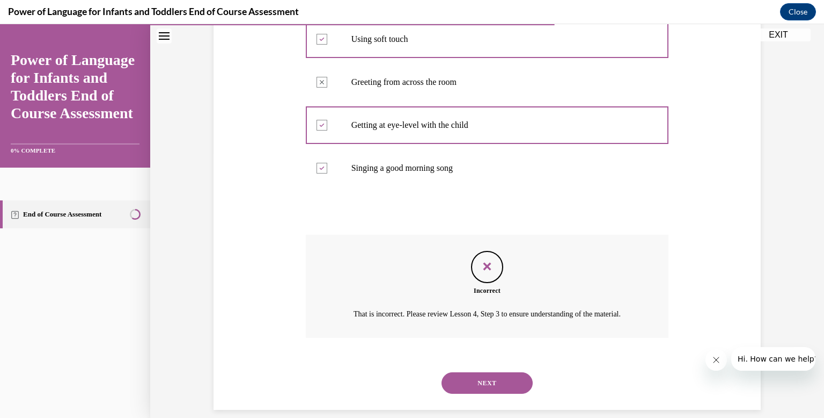
click at [508, 385] on button "NEXT" at bounding box center [487, 382] width 91 height 21
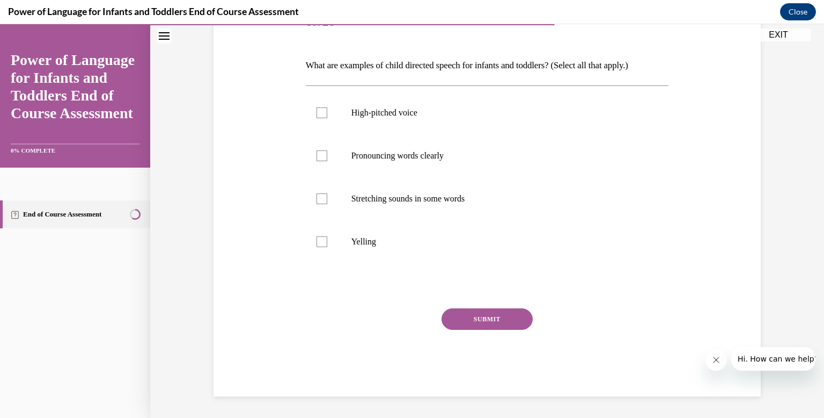
scroll to position [119, 0]
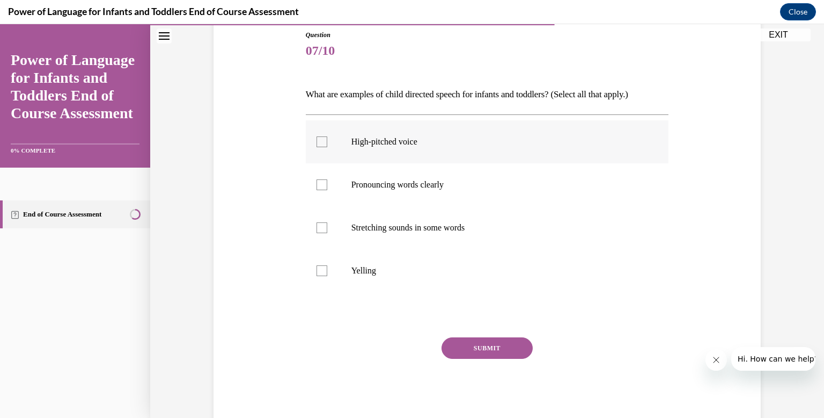
click at [323, 138] on div at bounding box center [322, 141] width 11 height 11
click at [323, 138] on input "High-pitched voice" at bounding box center [322, 141] width 11 height 11
checkbox input "true"
click at [313, 185] on label "Pronouncing words clearly" at bounding box center [487, 184] width 363 height 43
click at [317, 185] on input "Pronouncing words clearly" at bounding box center [322, 184] width 11 height 11
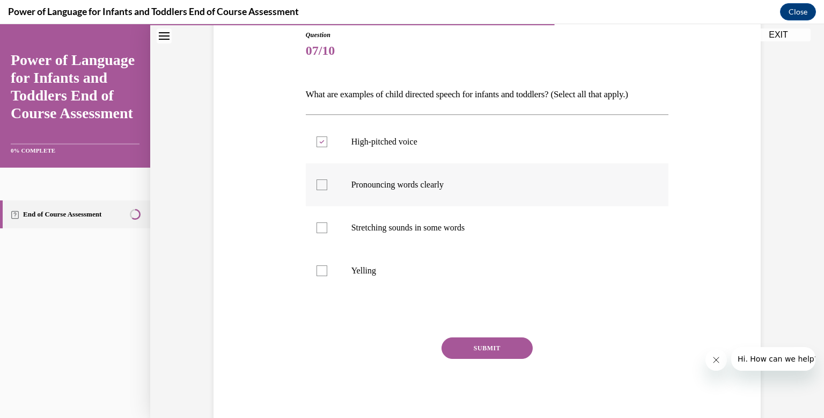
checkbox input "true"
click at [319, 231] on div at bounding box center [322, 227] width 11 height 11
click at [319, 231] on input "Stretching sounds in some words" at bounding box center [322, 227] width 11 height 11
checkbox input "true"
click at [522, 341] on button "SUBMIT" at bounding box center [487, 347] width 91 height 21
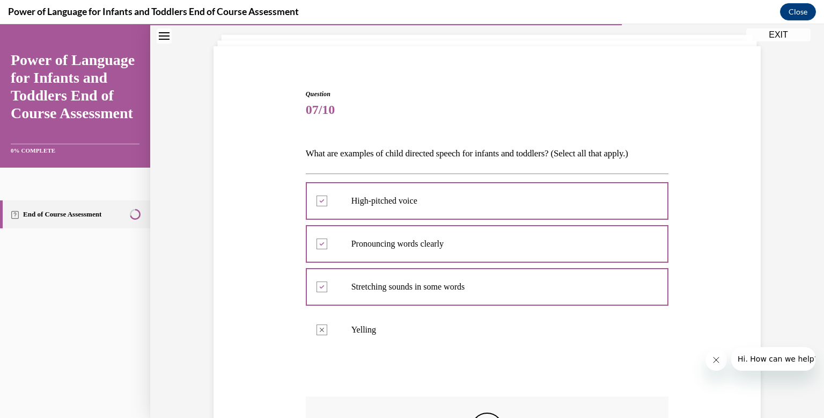
scroll to position [235, 0]
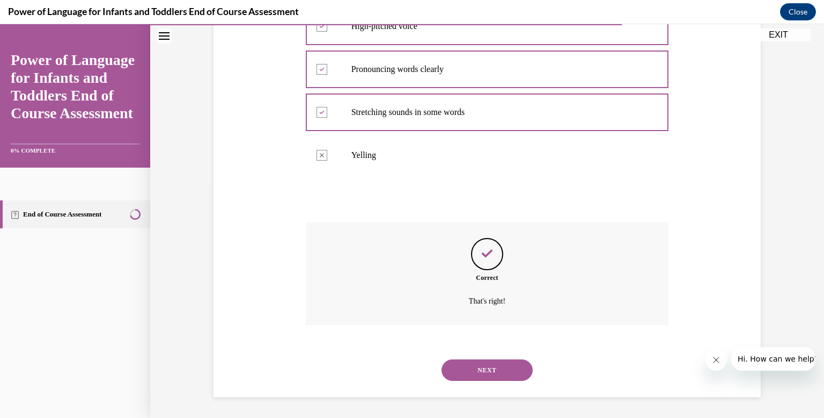
click at [507, 368] on button "NEXT" at bounding box center [487, 369] width 91 height 21
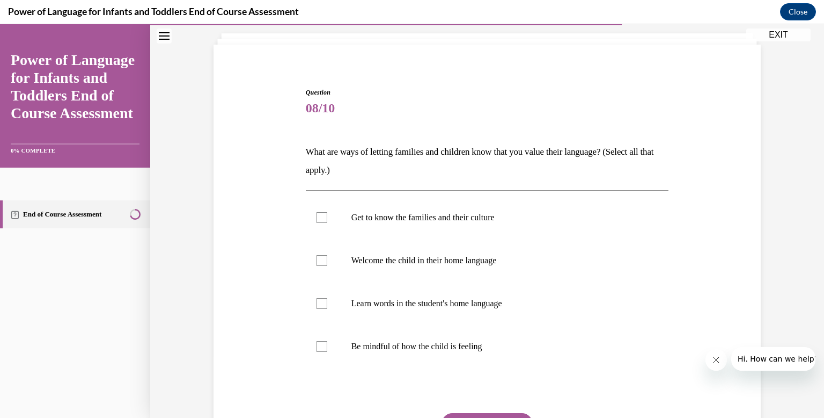
scroll to position [62, 0]
click at [317, 216] on div at bounding box center [322, 216] width 11 height 11
click at [317, 216] on input "Get to know the families and their culture" at bounding box center [322, 216] width 11 height 11
checkbox input "true"
click at [323, 267] on label "Welcome the child in their home language" at bounding box center [487, 259] width 363 height 43
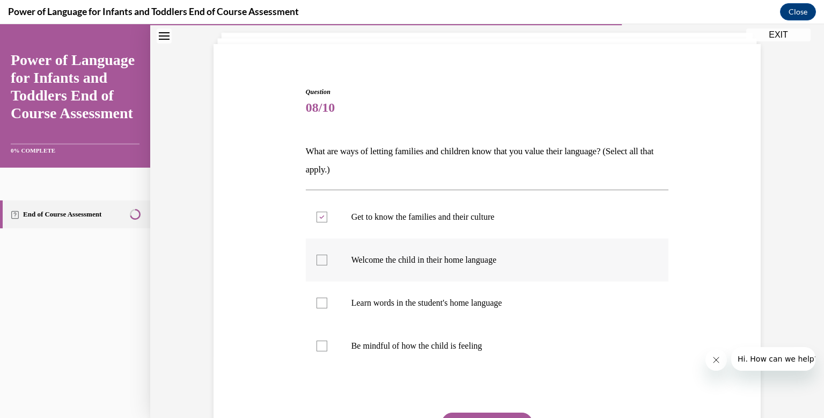
click at [323, 265] on input "Welcome the child in their home language" at bounding box center [322, 259] width 11 height 11
checkbox input "true"
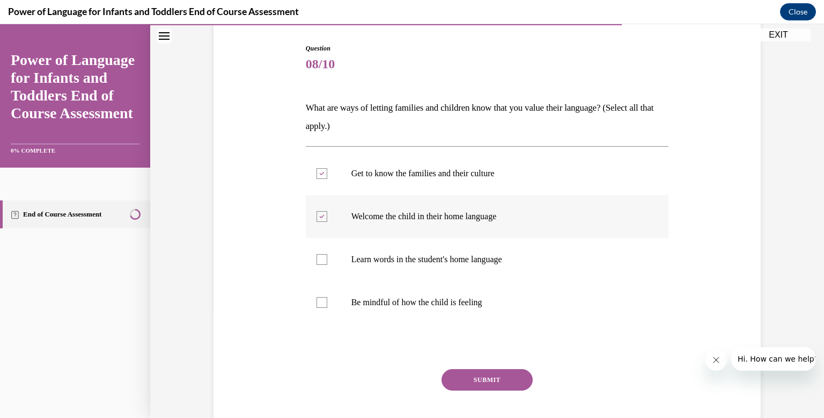
scroll to position [107, 0]
click at [323, 267] on label "Learn words in the student's home language" at bounding box center [487, 258] width 363 height 43
click at [323, 264] on input "Learn words in the student's home language" at bounding box center [322, 258] width 11 height 11
checkbox input "true"
click at [325, 302] on div at bounding box center [322, 301] width 11 height 11
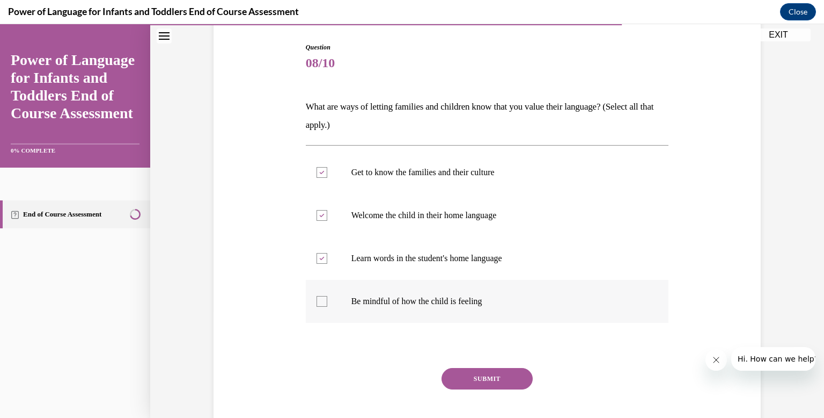
click at [325, 302] on input "Be mindful of how the child is feeling" at bounding box center [322, 301] width 11 height 11
checkbox input "true"
click at [469, 383] on button "SUBMIT" at bounding box center [487, 378] width 91 height 21
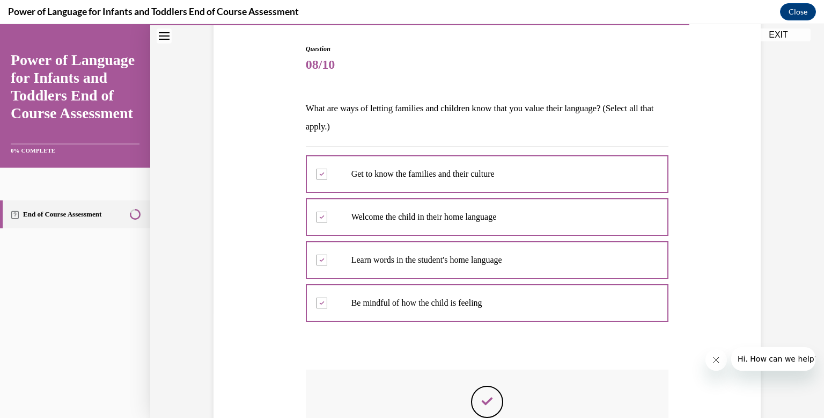
scroll to position [106, 0]
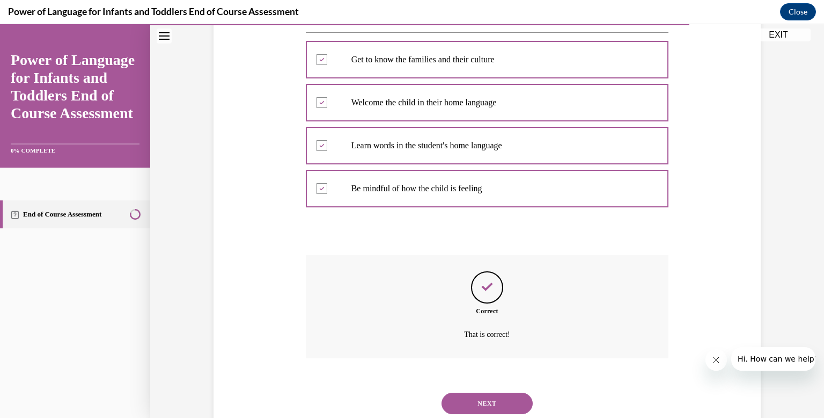
click at [471, 393] on button "NEXT" at bounding box center [487, 402] width 91 height 21
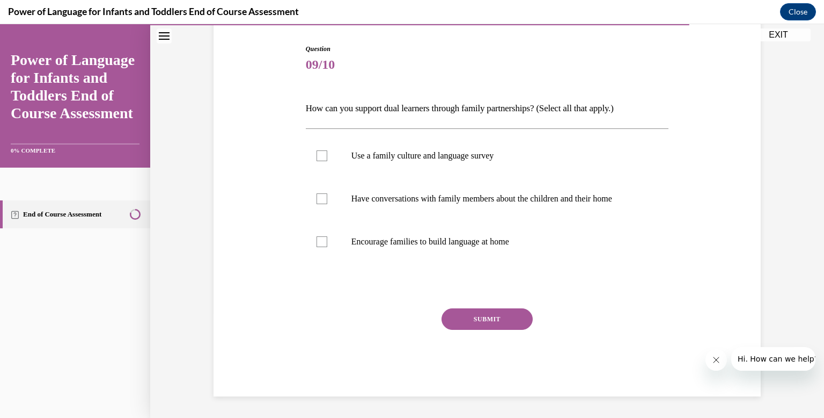
scroll to position [105, 0]
click at [348, 154] on label "Use a family culture and language survey" at bounding box center [487, 155] width 363 height 43
click at [327, 154] on input "Use a family culture and language survey" at bounding box center [322, 155] width 11 height 11
checkbox input "true"
click at [342, 204] on label "Have conversations with family members about the children and their home" at bounding box center [487, 198] width 363 height 43
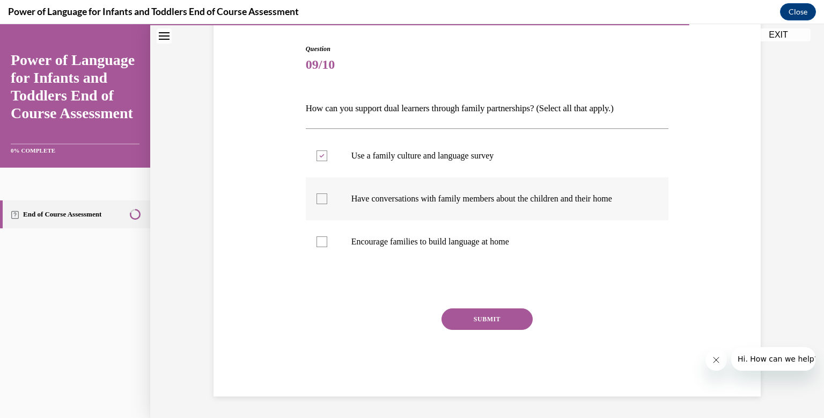
click at [327, 204] on input "Have conversations with family members about the children and their home" at bounding box center [322, 198] width 11 height 11
checkbox input "true"
click at [333, 244] on label "Encourage families to build language at home" at bounding box center [487, 241] width 363 height 43
click at [327, 244] on input "Encourage families to build language at home" at bounding box center [322, 241] width 11 height 11
checkbox input "true"
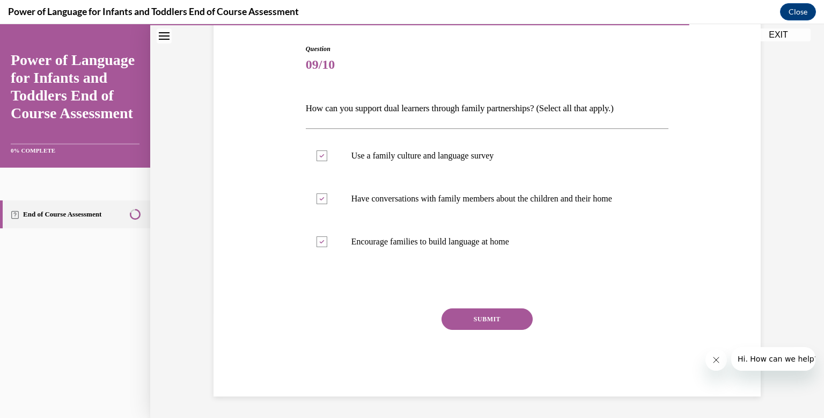
click at [500, 321] on button "SUBMIT" at bounding box center [487, 318] width 91 height 21
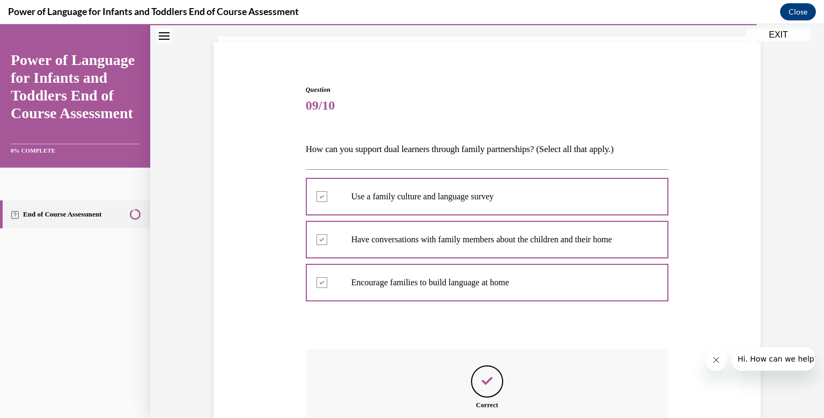
scroll to position [192, 0]
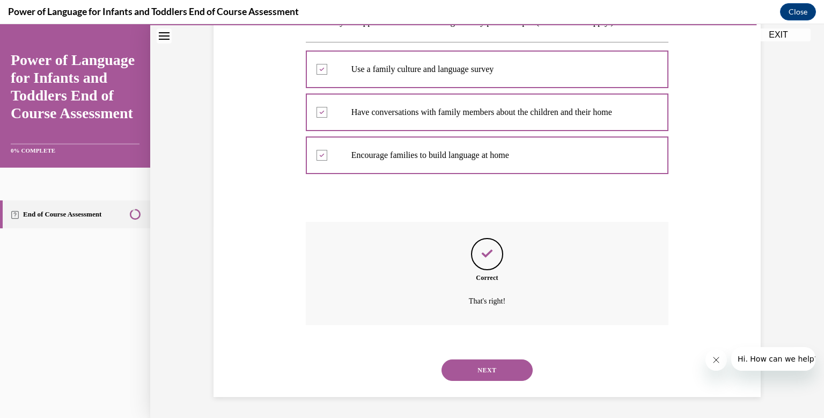
click at [489, 367] on button "NEXT" at bounding box center [487, 369] width 91 height 21
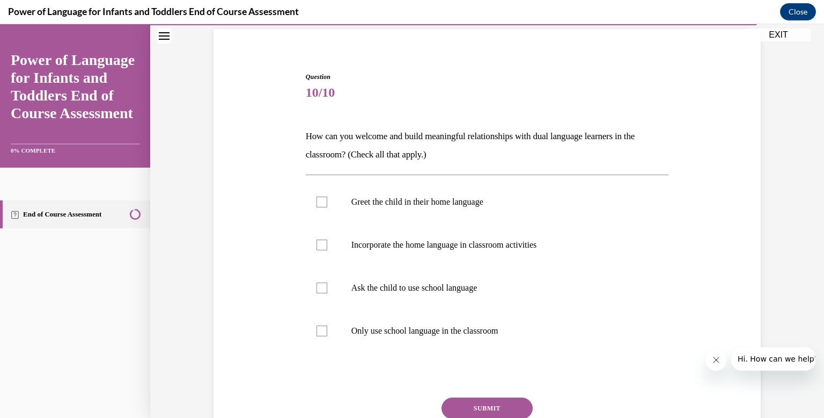
scroll to position [79, 0]
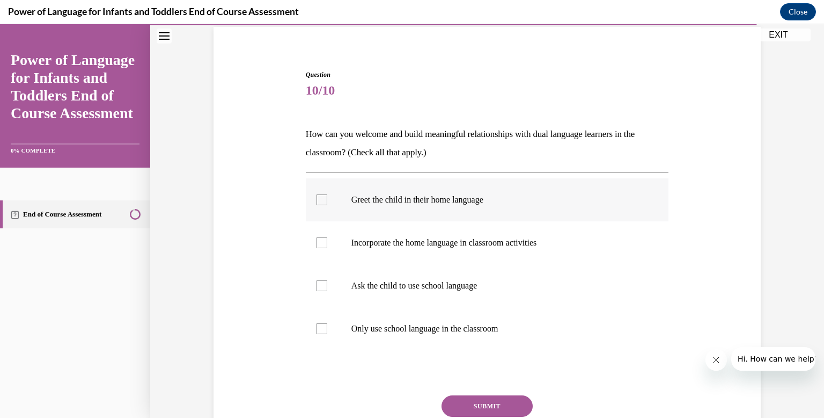
click at [330, 205] on label "Greet the child in their home language" at bounding box center [487, 199] width 363 height 43
click at [327, 205] on input "Greet the child in their home language" at bounding box center [322, 199] width 11 height 11
checkbox input "true"
click at [329, 242] on label "Incorporate the home language in classroom activities" at bounding box center [487, 242] width 363 height 43
click at [327, 242] on input "Incorporate the home language in classroom activities" at bounding box center [322, 242] width 11 height 11
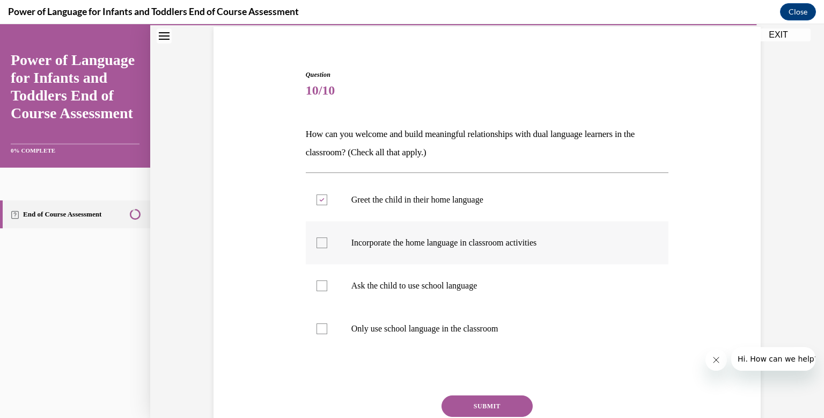
checkbox input "true"
click at [470, 407] on button "SUBMIT" at bounding box center [487, 405] width 91 height 21
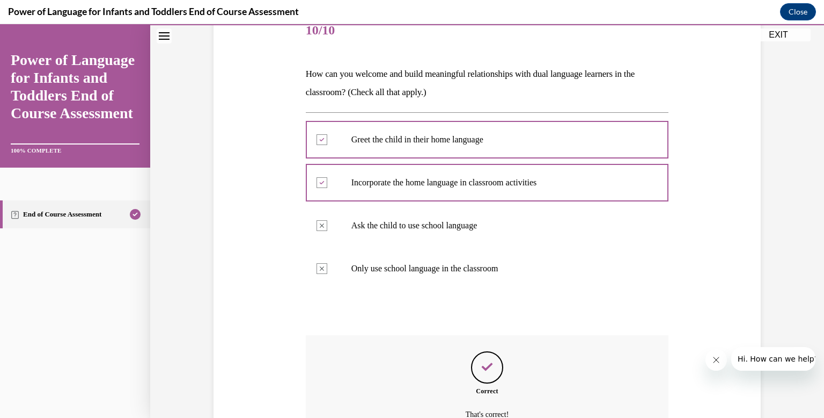
scroll to position [253, 0]
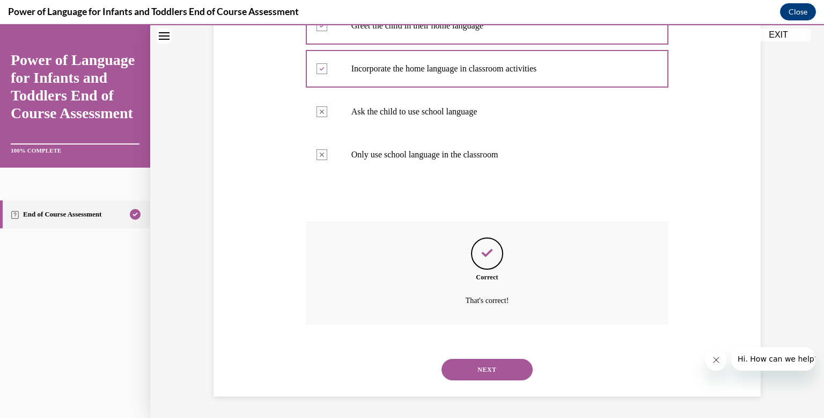
click at [507, 377] on button "NEXT" at bounding box center [487, 369] width 91 height 21
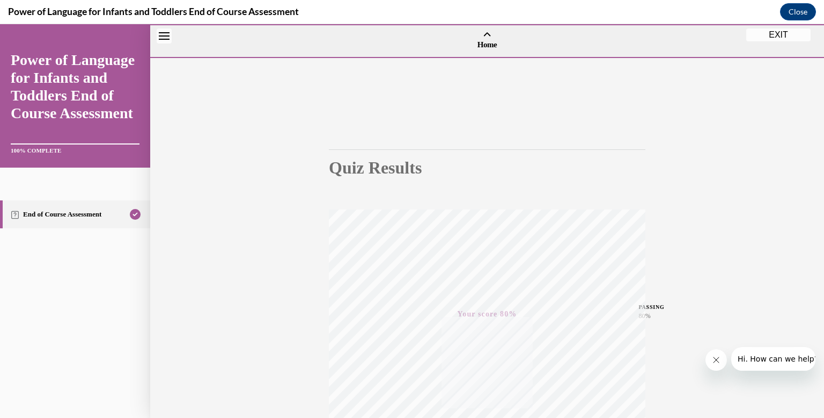
scroll to position [157, 0]
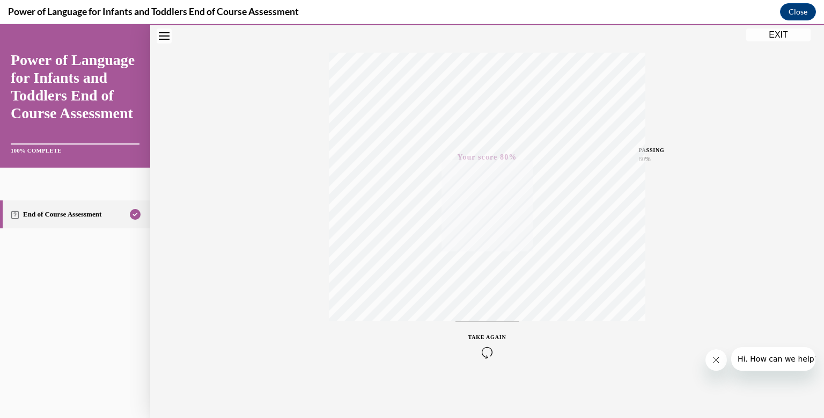
click at [769, 39] on button "EXIT" at bounding box center [779, 34] width 64 height 13
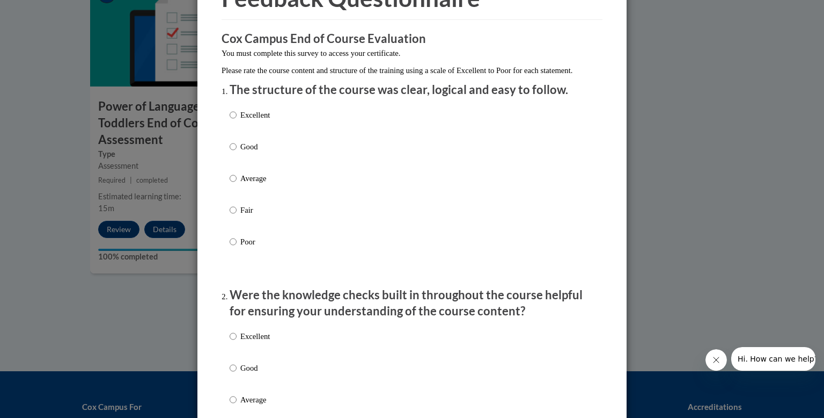
scroll to position [66, 0]
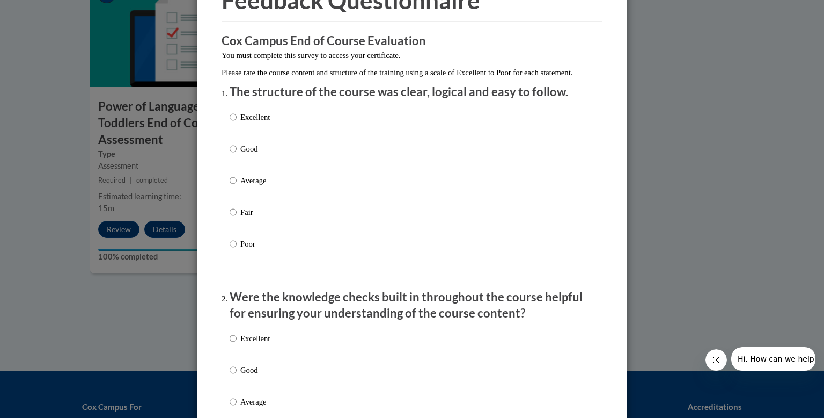
click at [252, 123] on p "Excellent" at bounding box center [255, 117] width 30 height 12
click at [237, 123] on input "Excellent" at bounding box center [233, 117] width 7 height 12
radio input "true"
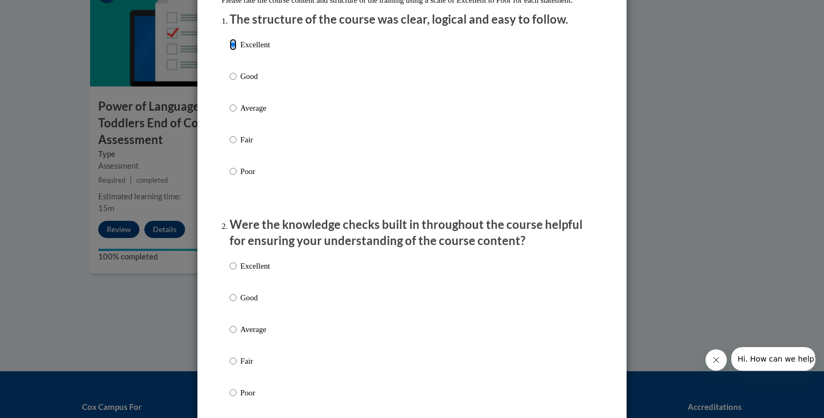
scroll to position [142, 0]
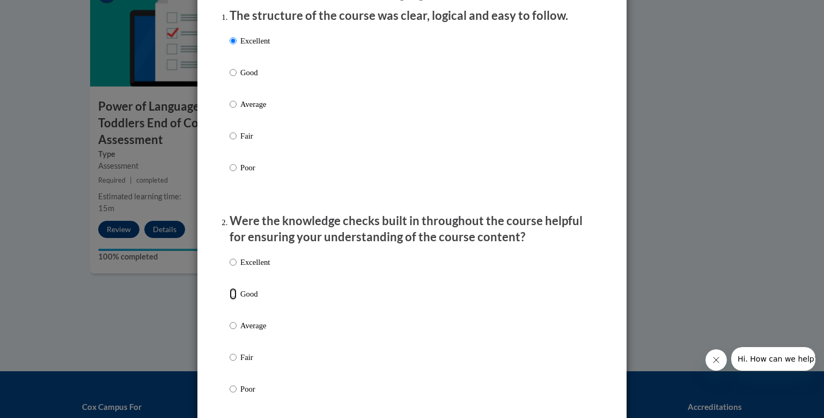
click at [232, 299] on input "Good" at bounding box center [233, 294] width 7 height 12
radio input "true"
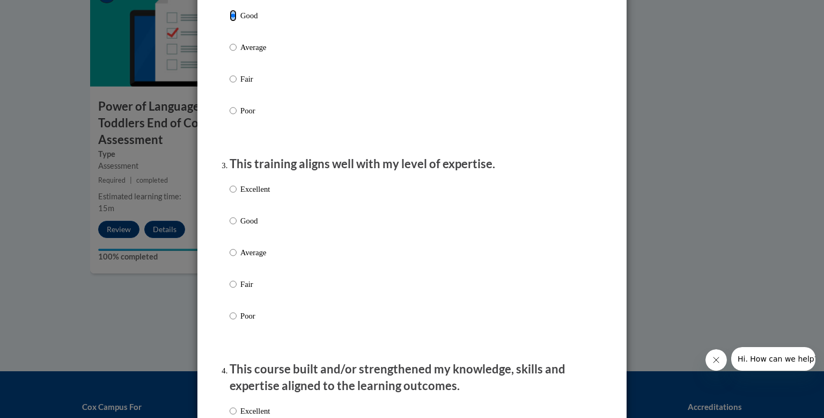
scroll to position [425, 0]
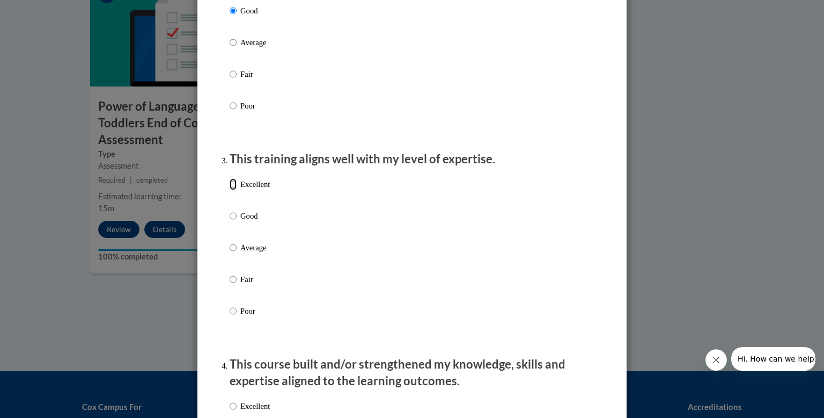
click at [236, 190] on input "Excellent" at bounding box center [233, 184] width 7 height 12
radio input "true"
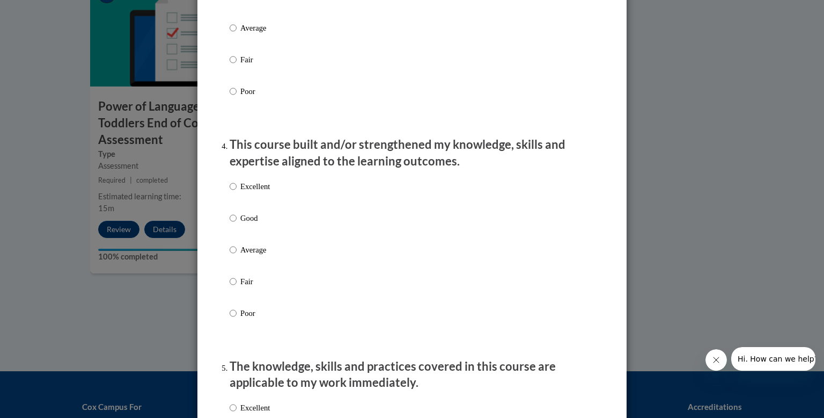
scroll to position [648, 0]
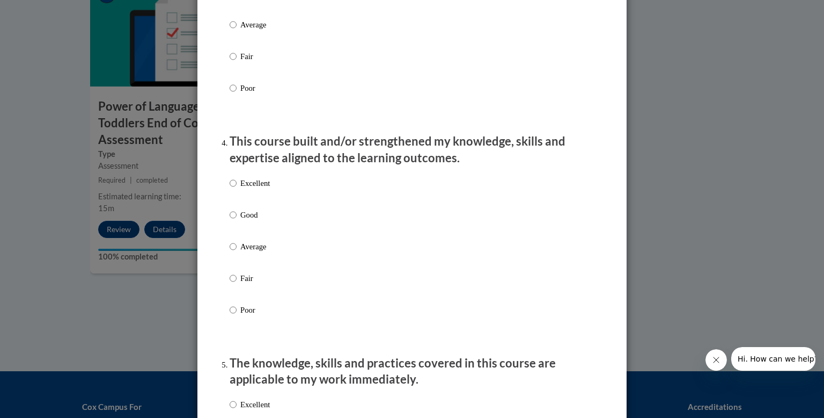
click at [261, 189] on p "Excellent" at bounding box center [255, 183] width 30 height 12
click at [237, 189] on input "Excellent" at bounding box center [233, 183] width 7 height 12
radio input "true"
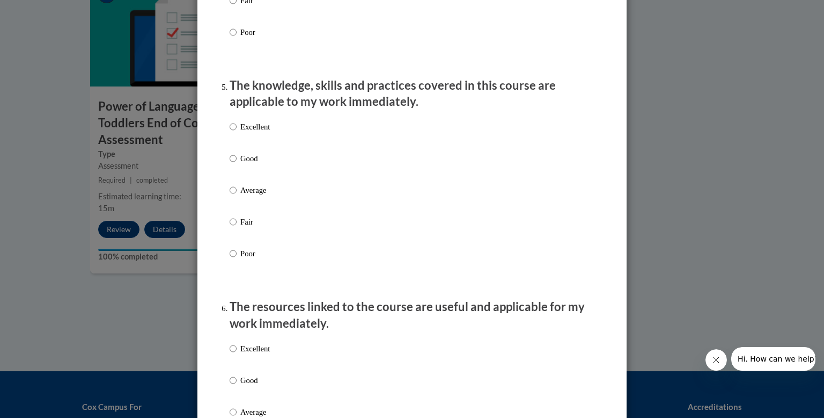
scroll to position [934, 0]
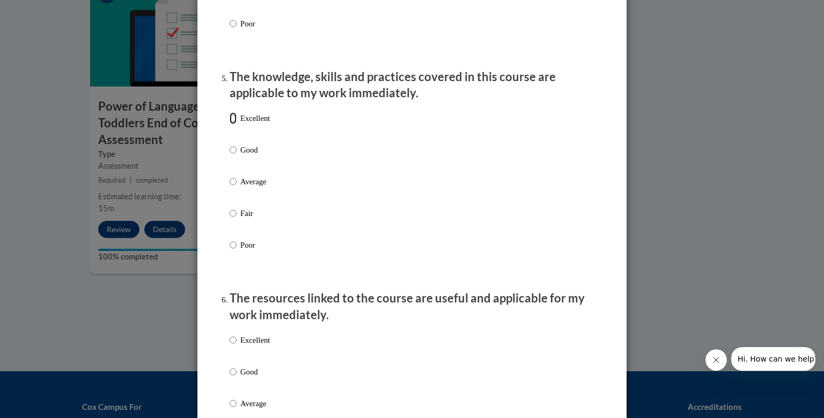
click at [236, 124] on input "Excellent" at bounding box center [233, 118] width 7 height 12
radio input "true"
click at [232, 124] on input "Excellent" at bounding box center [233, 118] width 7 height 12
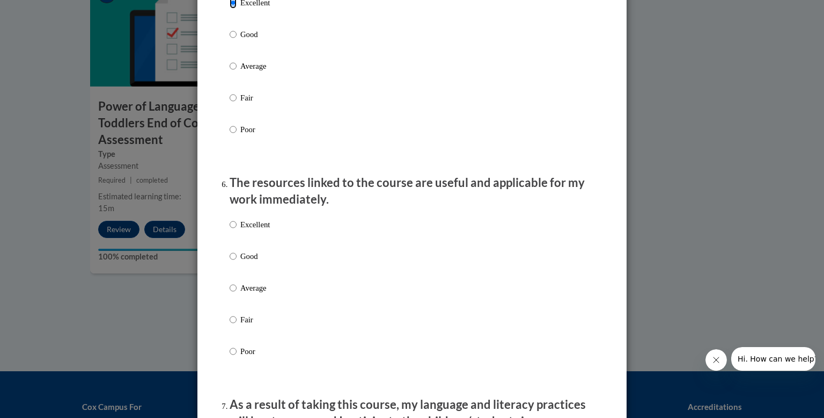
scroll to position [1050, 0]
click at [236, 230] on input "Excellent" at bounding box center [233, 224] width 7 height 12
radio input "true"
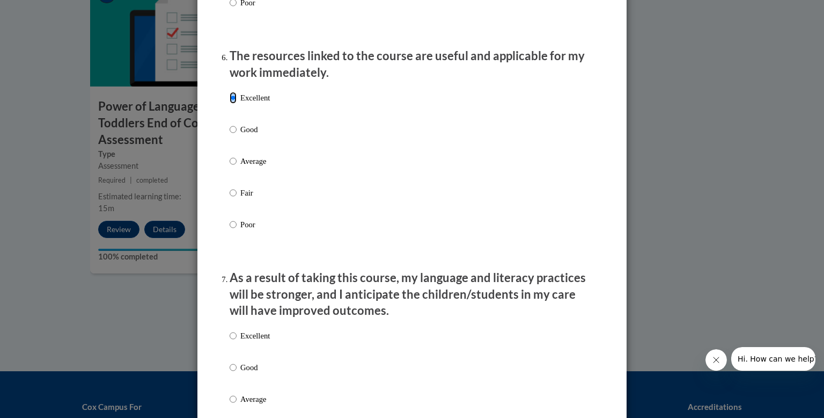
scroll to position [1177, 0]
click at [233, 340] on input "Excellent" at bounding box center [233, 334] width 7 height 12
radio input "true"
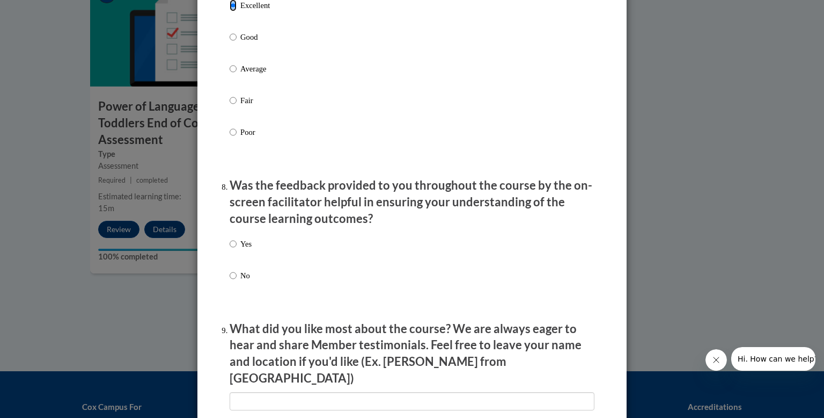
scroll to position [1516, 0]
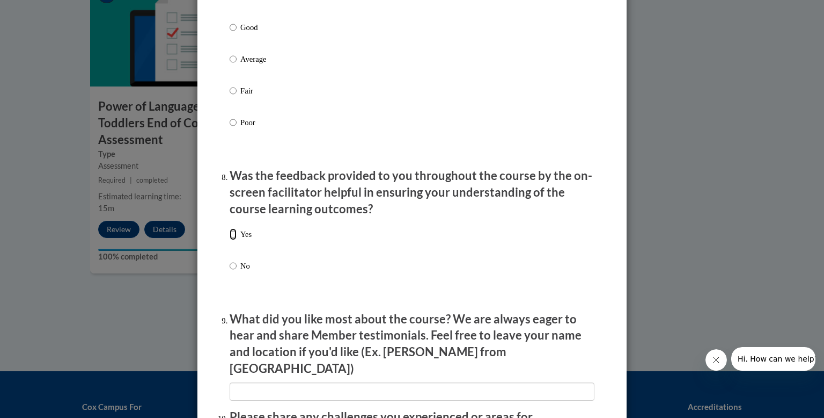
click at [233, 240] on input "Yes" at bounding box center [233, 234] width 7 height 12
radio input "true"
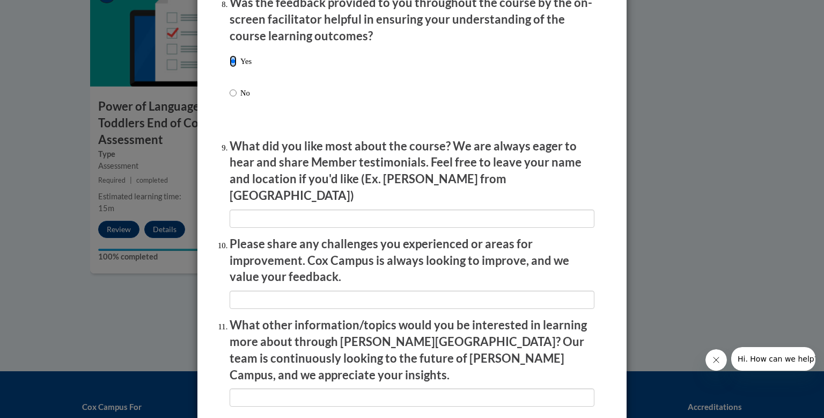
scroll to position [1818, 0]
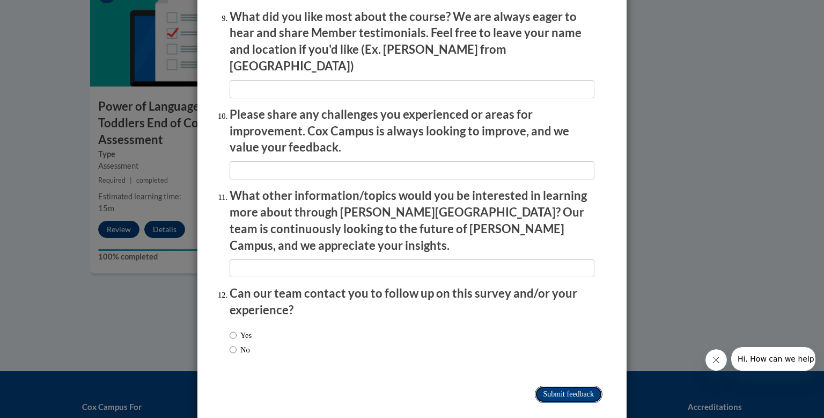
click at [546, 385] on input "Submit feedback" at bounding box center [569, 393] width 68 height 17
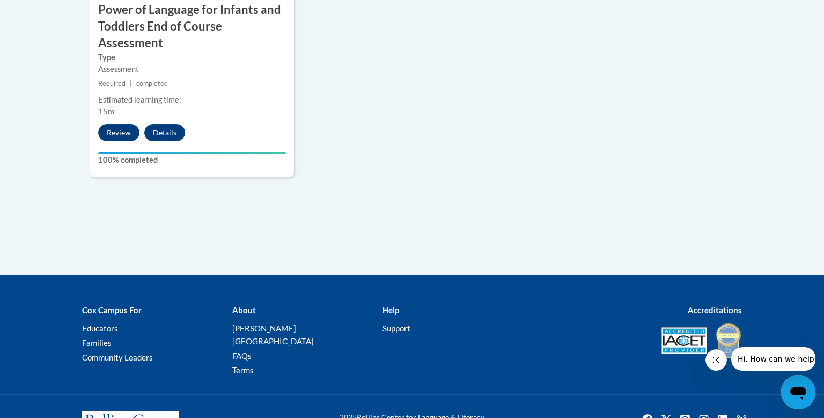
scroll to position [91, 0]
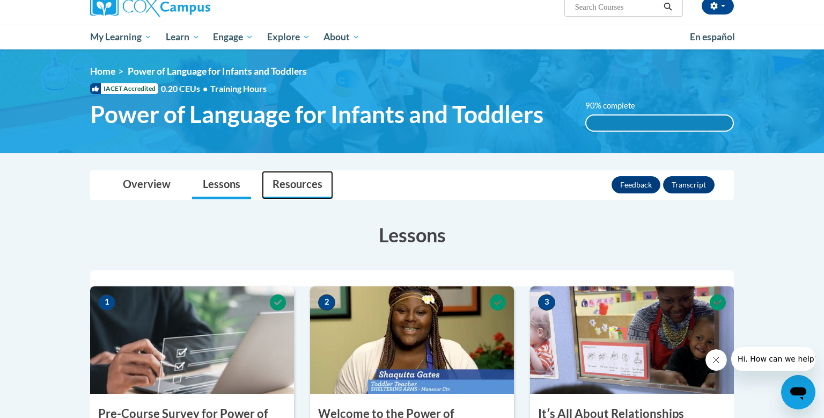
click at [303, 189] on link "Resources" at bounding box center [297, 185] width 71 height 28
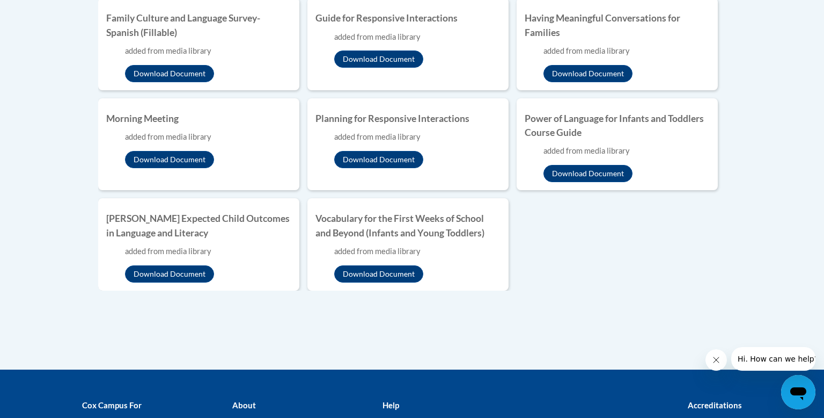
scroll to position [41, 0]
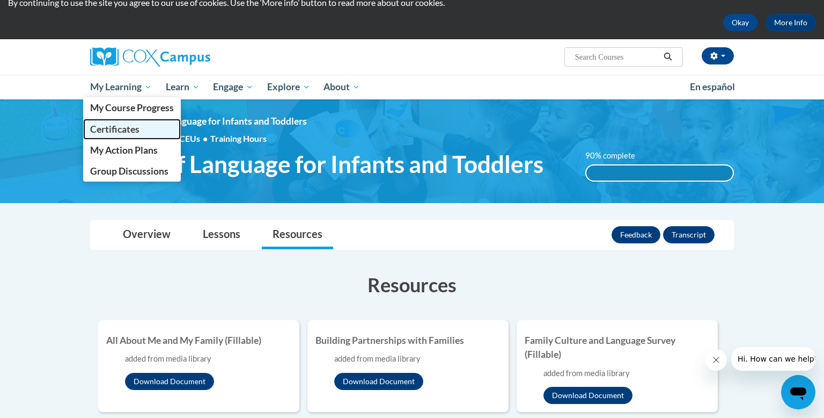
click at [126, 130] on span "Certificates" at bounding box center [114, 128] width 49 height 11
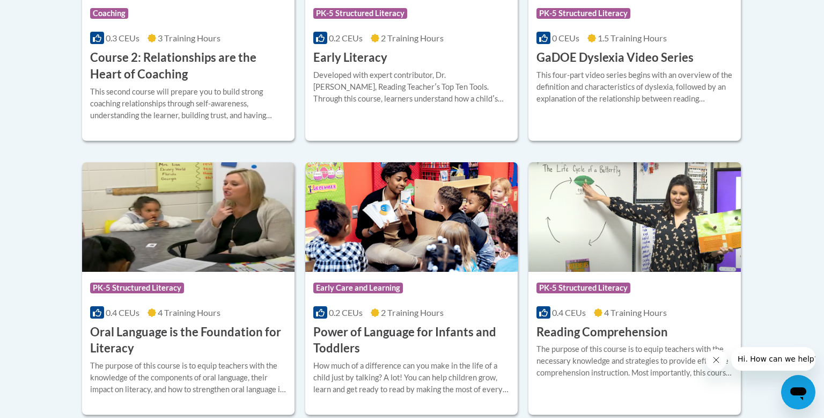
scroll to position [450, 0]
click at [433, 378] on div "How much of a difference can you make in the life of a child just by talking? A…" at bounding box center [411, 377] width 196 height 35
click at [410, 364] on div "How much of a difference can you make in the life of a child just by talking? A…" at bounding box center [411, 377] width 196 height 35
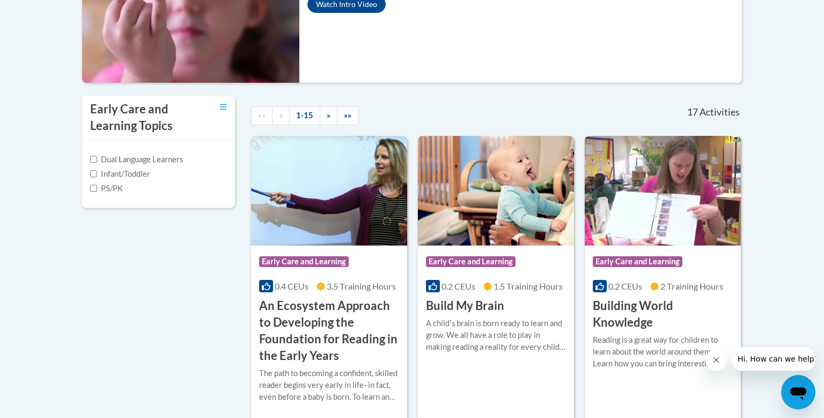
scroll to position [286, 0]
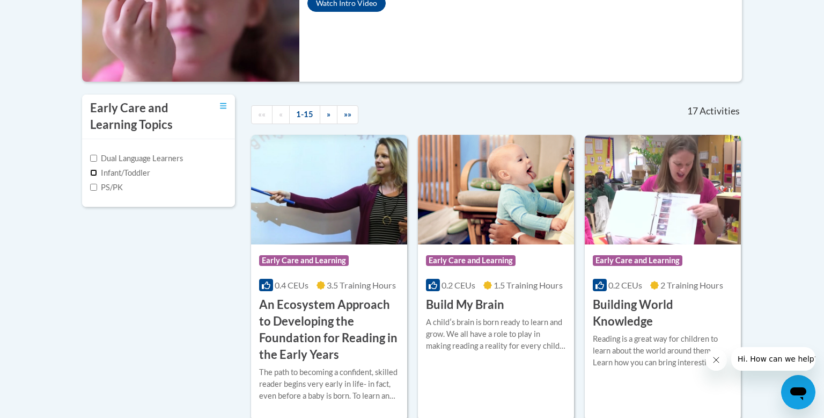
click at [96, 172] on input "Infant/Toddler" at bounding box center [93, 172] width 7 height 7
checkbox input "true"
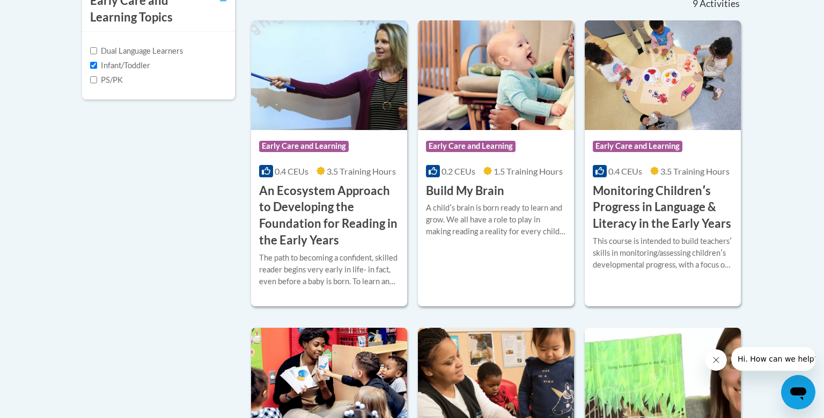
scroll to position [422, 0]
